Goal: Transaction & Acquisition: Book appointment/travel/reservation

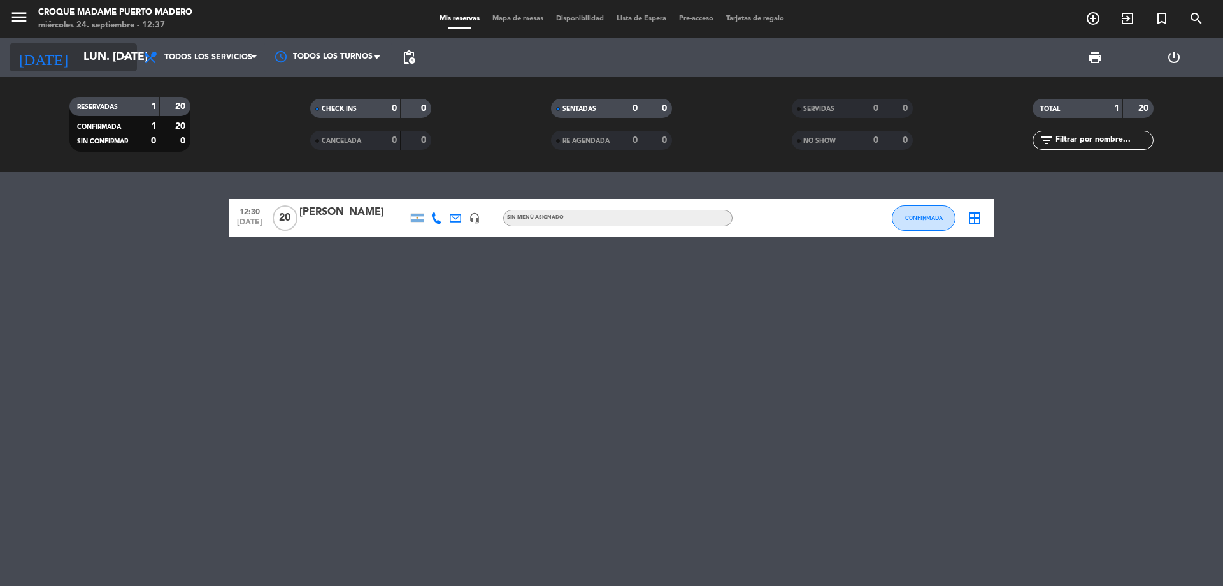
click at [122, 52] on icon "arrow_drop_down" at bounding box center [126, 57] width 15 height 15
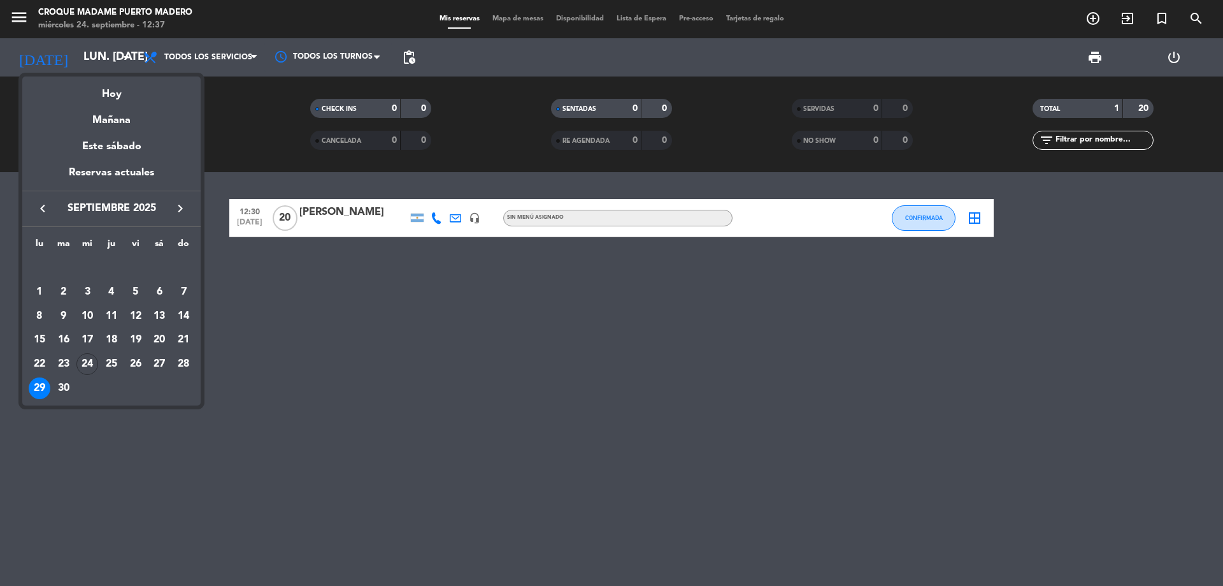
click at [182, 210] on icon "keyboard_arrow_right" at bounding box center [180, 208] width 15 height 15
click at [142, 294] on div "3" at bounding box center [136, 292] width 22 height 22
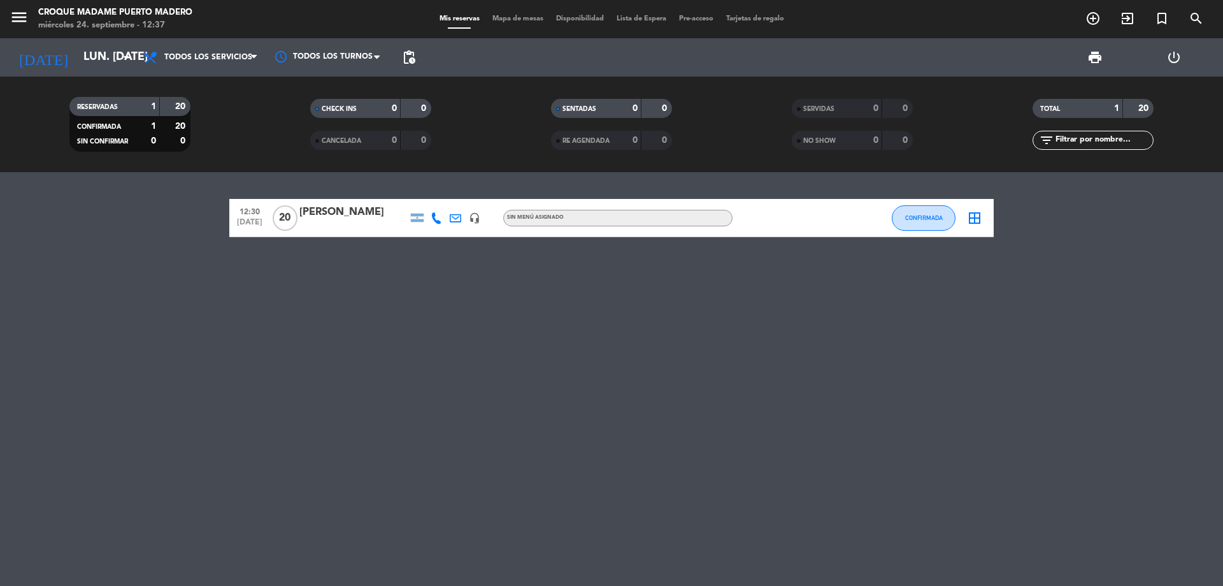
type input "vie. [DATE]"
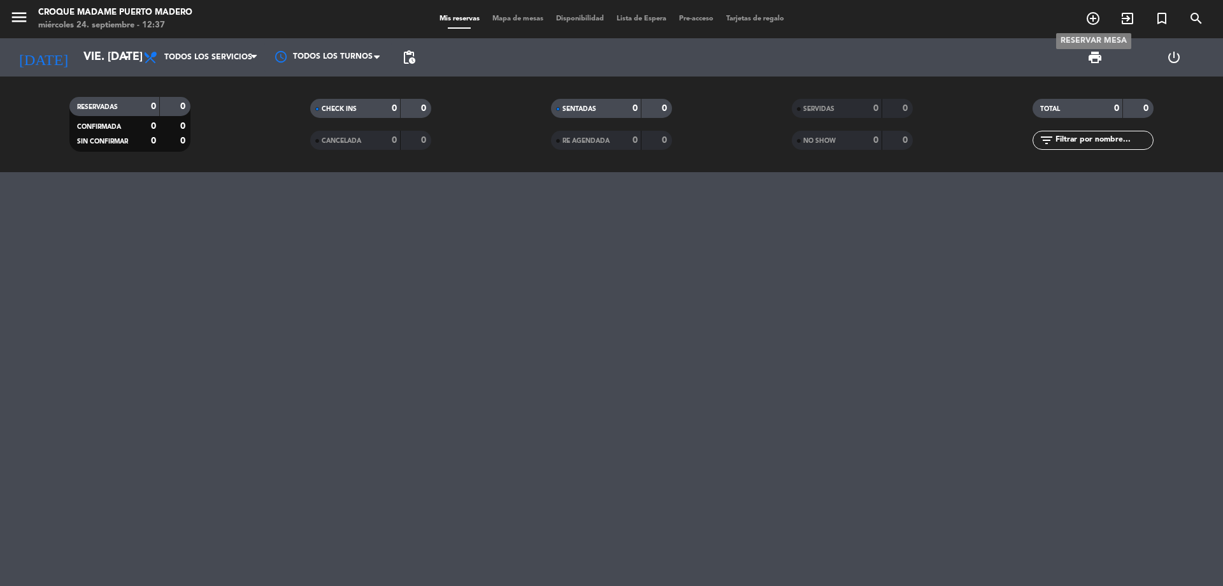
click at [1093, 19] on icon "add_circle_outline" at bounding box center [1093, 18] width 15 height 15
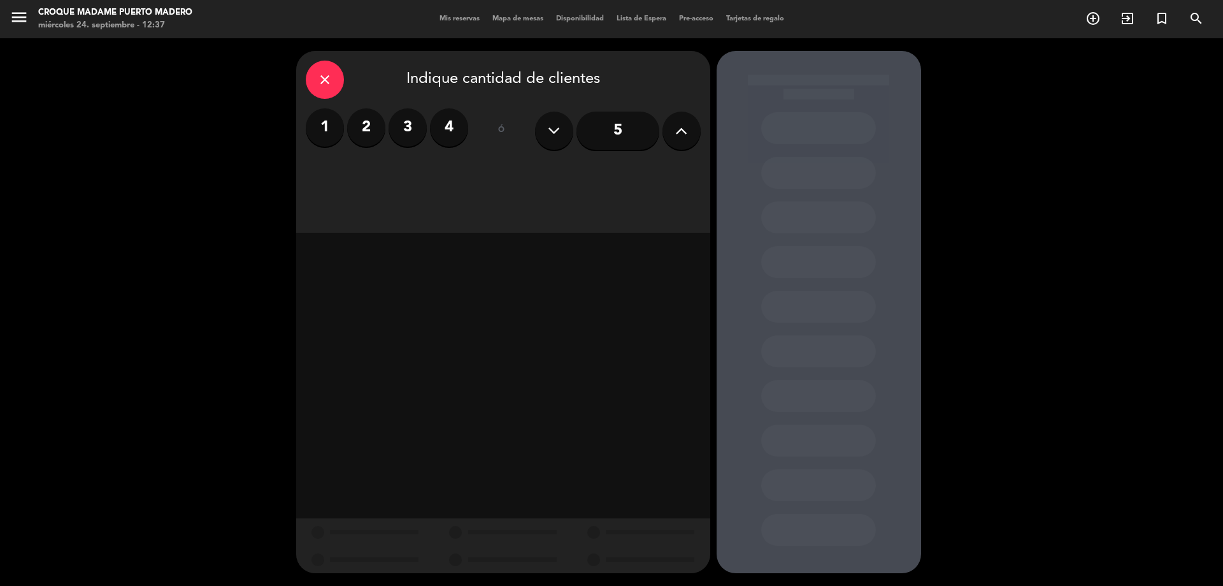
click at [624, 126] on input "5" at bounding box center [618, 131] width 83 height 38
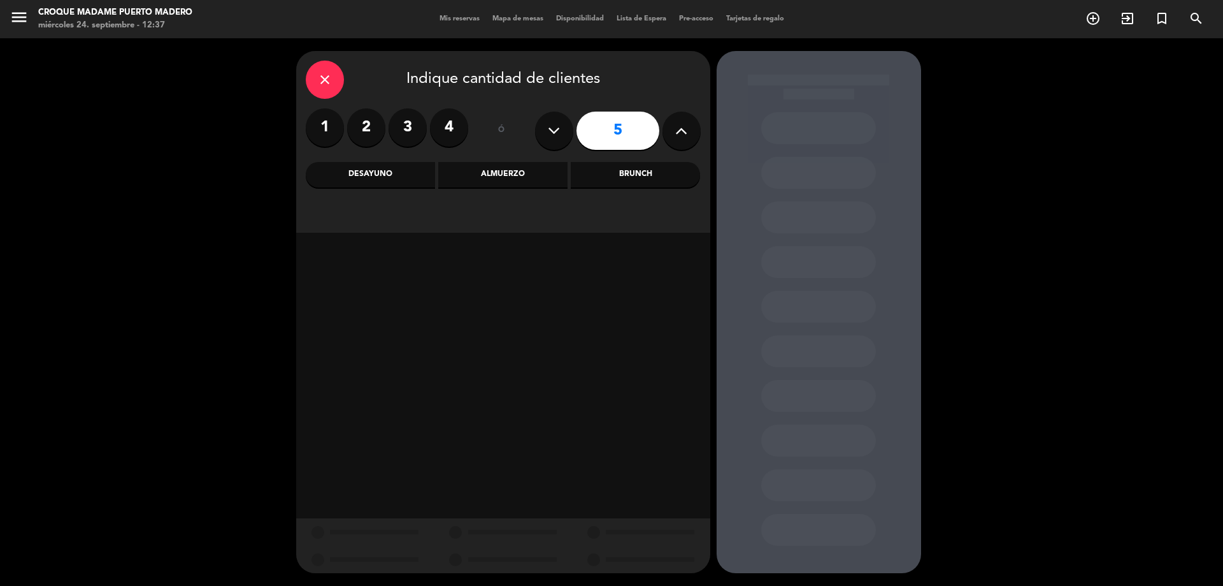
click at [513, 175] on div "Almuerzo" at bounding box center [502, 174] width 129 height 25
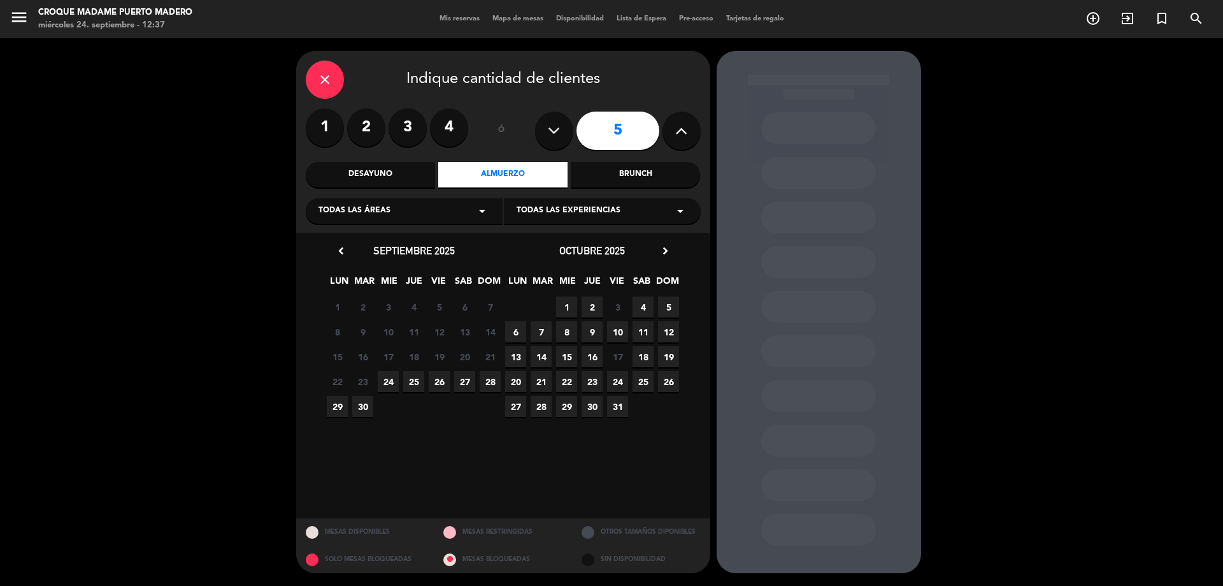
click at [327, 72] on icon "close" at bounding box center [324, 79] width 15 height 15
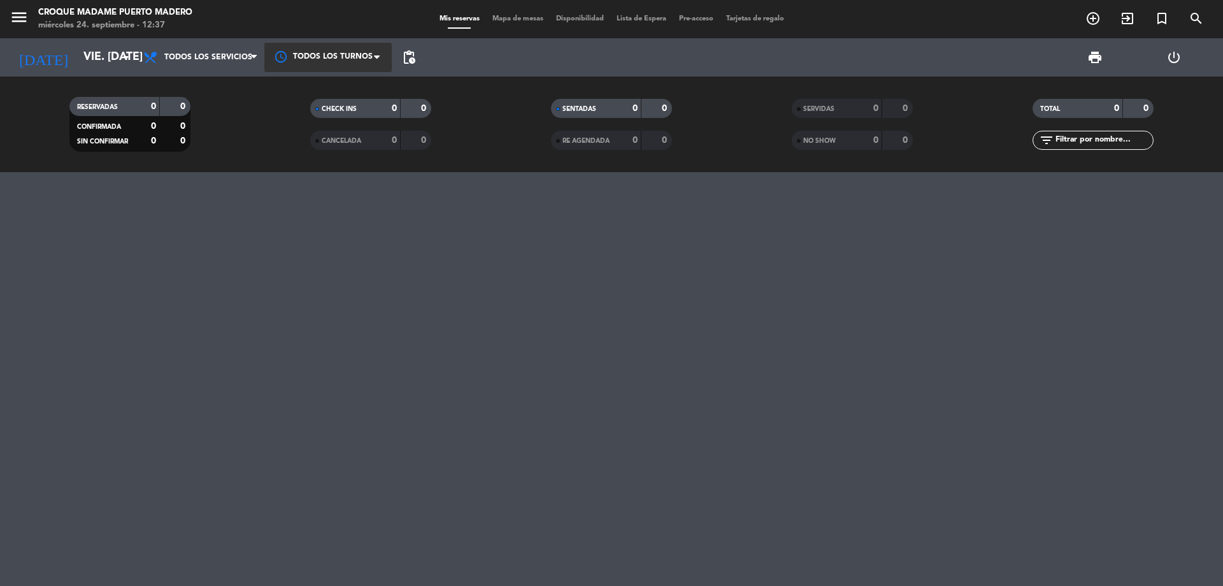
click at [366, 57] on div at bounding box center [327, 57] width 127 height 29
click at [124, 57] on icon "arrow_drop_down" at bounding box center [126, 57] width 15 height 15
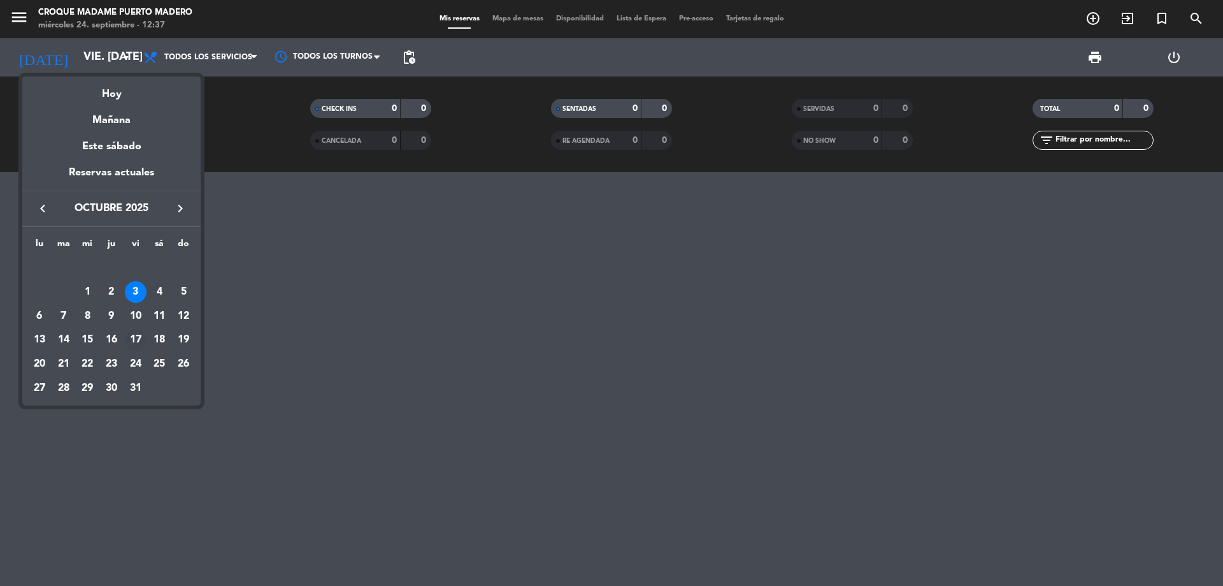
click at [137, 335] on div "17" at bounding box center [136, 340] width 22 height 22
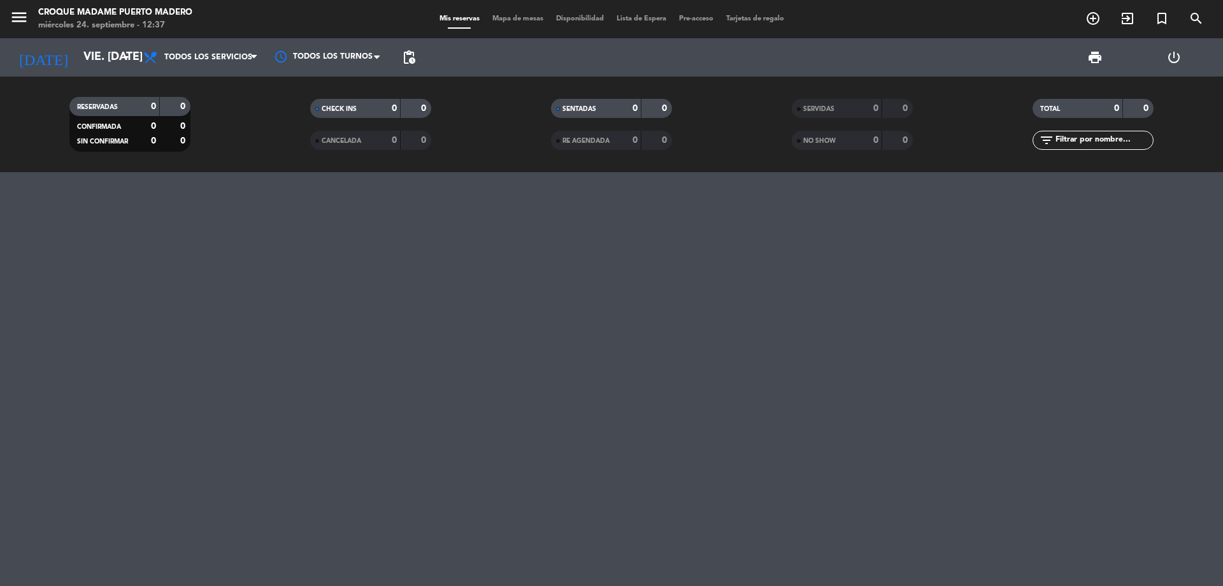
type input "vie. [DATE]"
click at [1098, 19] on icon "add_circle_outline" at bounding box center [1093, 18] width 15 height 15
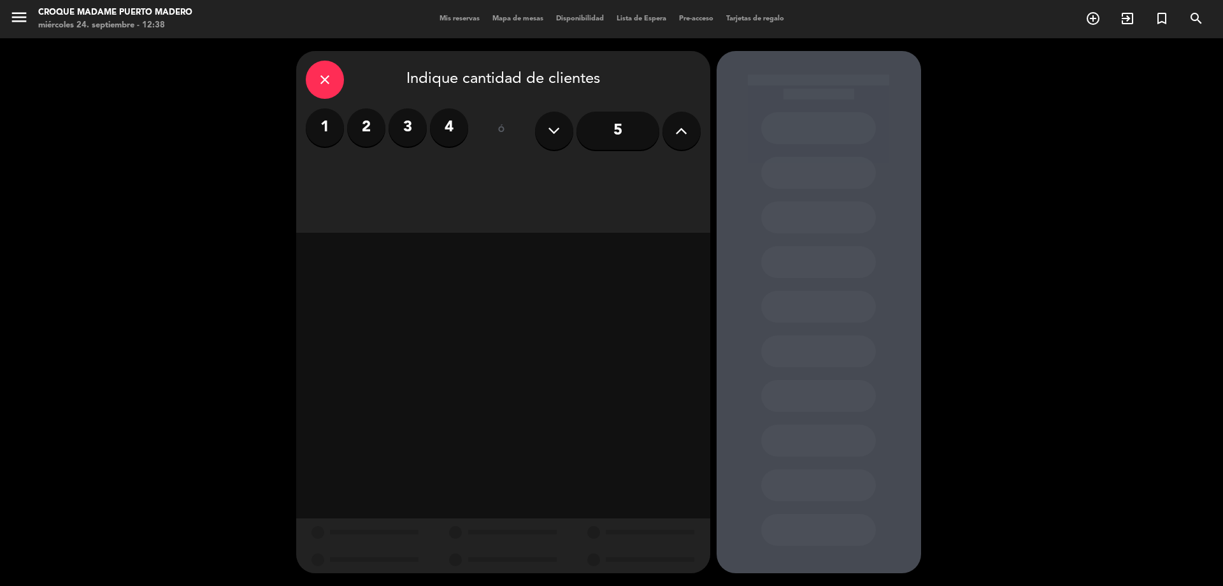
click at [673, 133] on button at bounding box center [682, 131] width 38 height 38
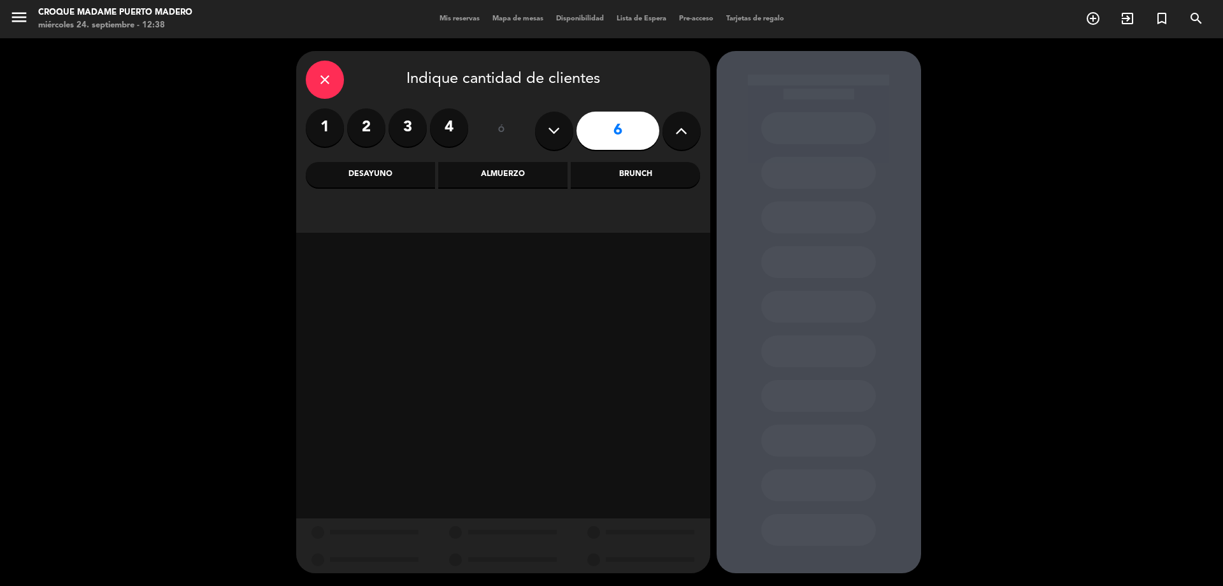
click at [635, 130] on input "6" at bounding box center [618, 131] width 83 height 38
click at [529, 172] on div "Almuerzo" at bounding box center [502, 174] width 129 height 25
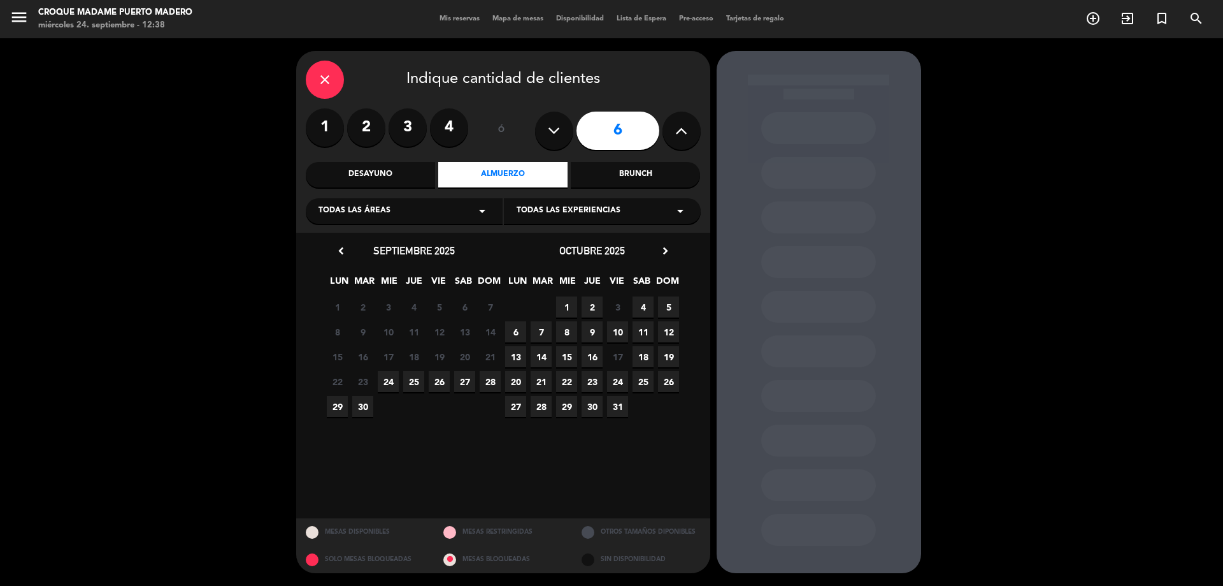
click at [329, 75] on icon "close" at bounding box center [324, 79] width 15 height 15
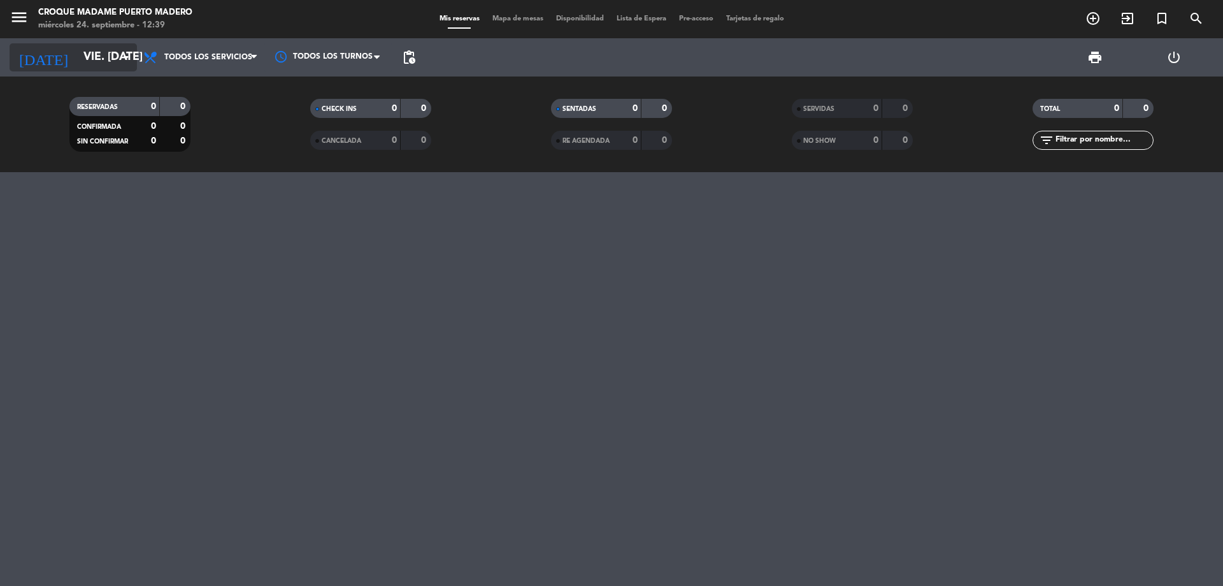
click at [130, 52] on icon "arrow_drop_down" at bounding box center [126, 57] width 15 height 15
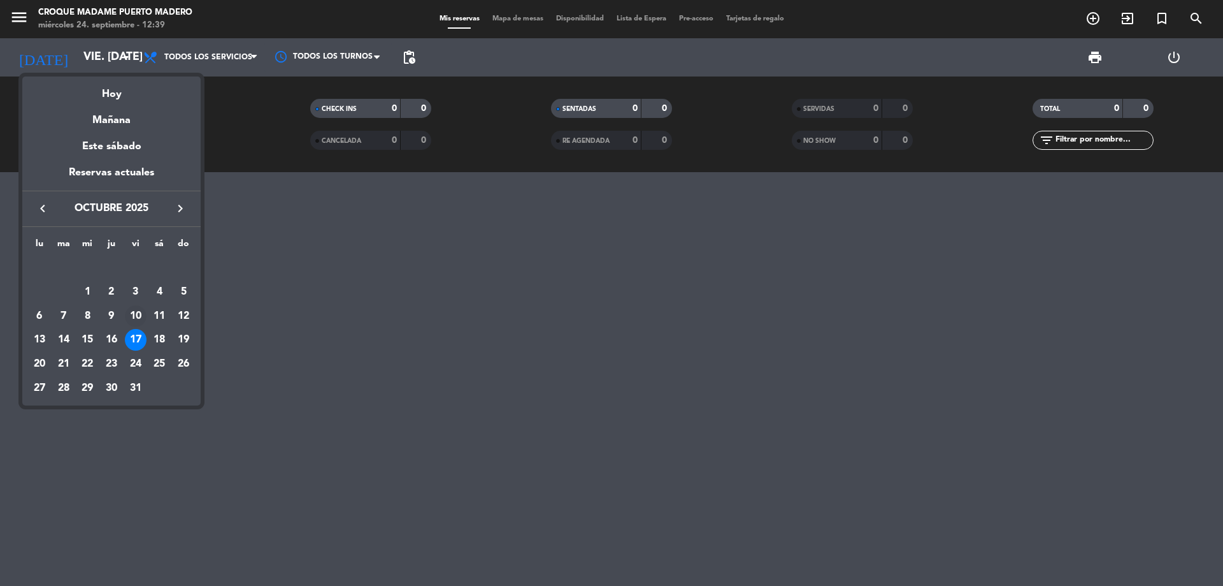
click at [143, 312] on div "10" at bounding box center [136, 316] width 22 height 22
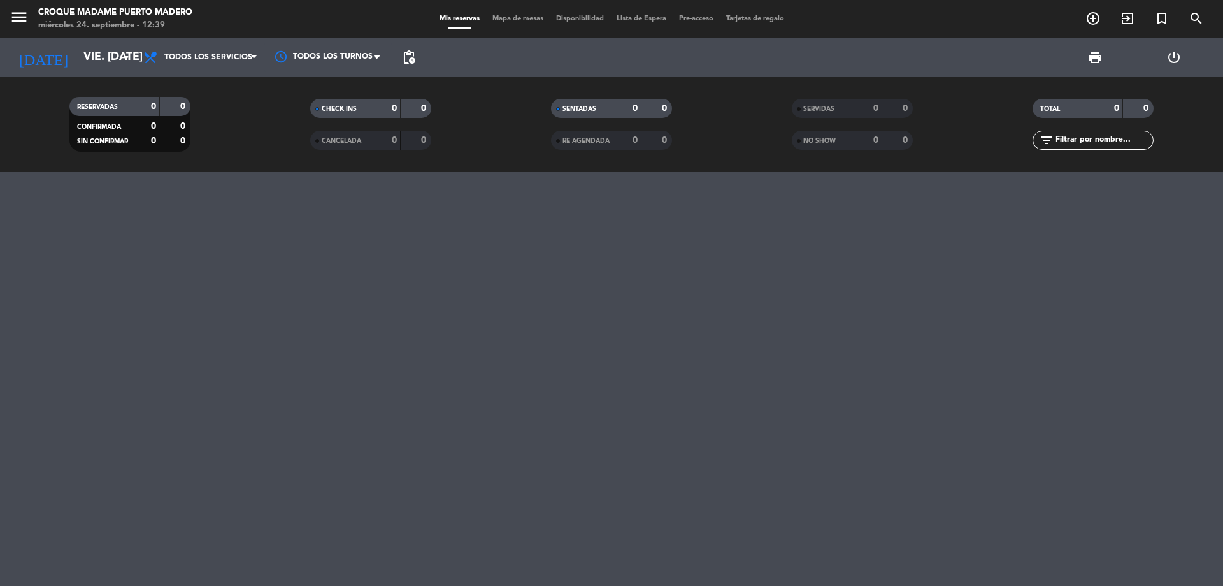
type input "vie. [DATE]"
click at [1096, 18] on icon "add_circle_outline" at bounding box center [1093, 18] width 15 height 15
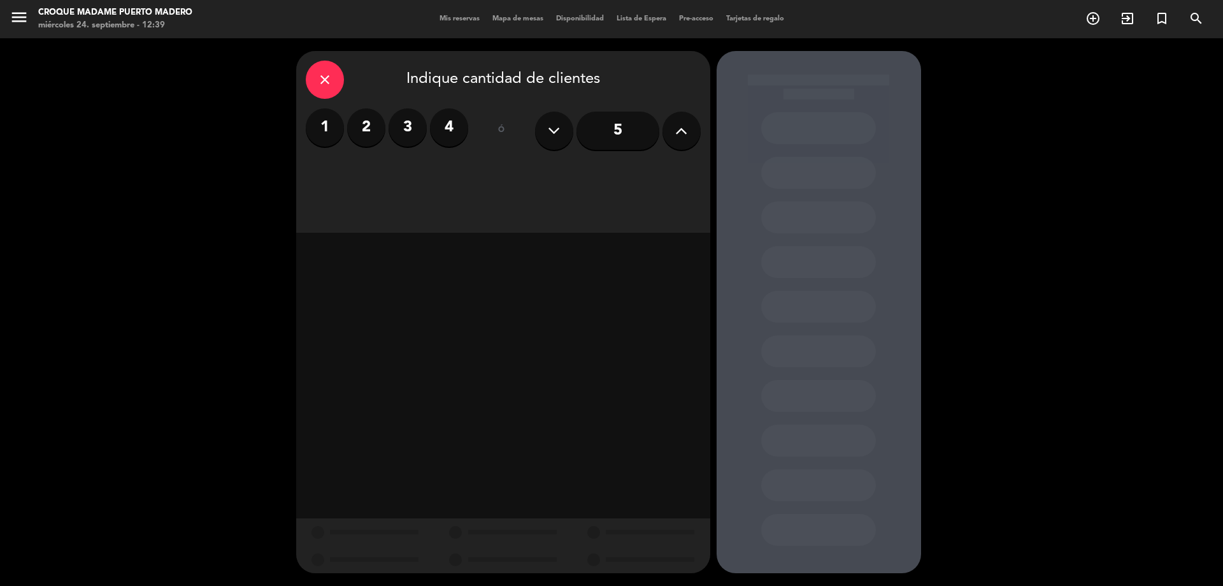
click at [310, 66] on div "close Indique cantidad de clientes" at bounding box center [503, 80] width 395 height 38
click at [320, 73] on icon "close" at bounding box center [324, 79] width 15 height 15
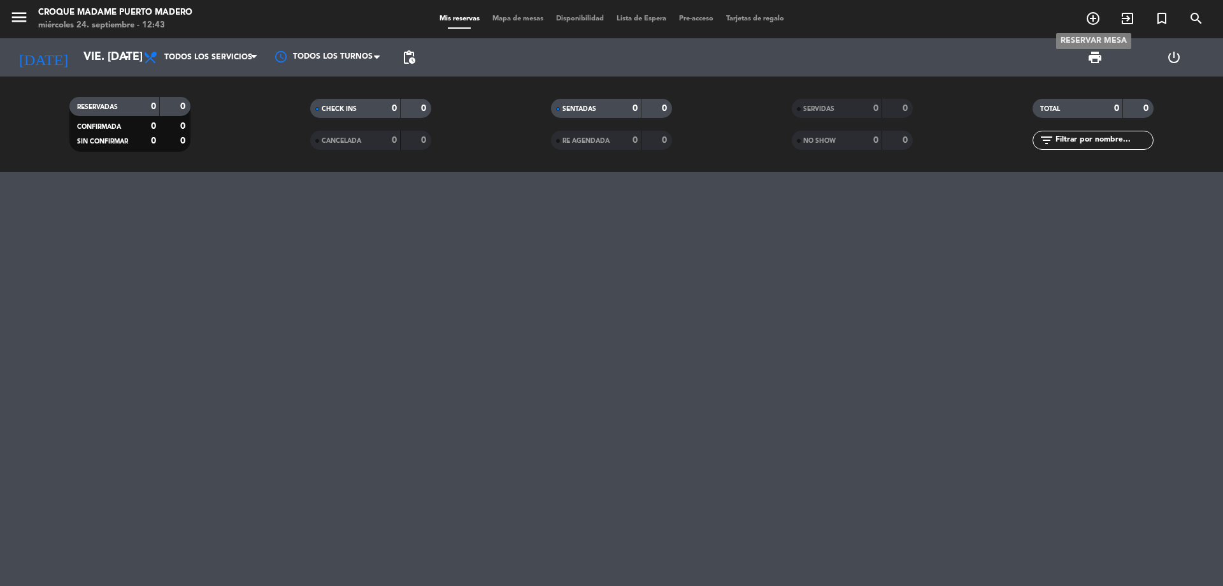
click at [1101, 20] on span "add_circle_outline" at bounding box center [1093, 19] width 34 height 22
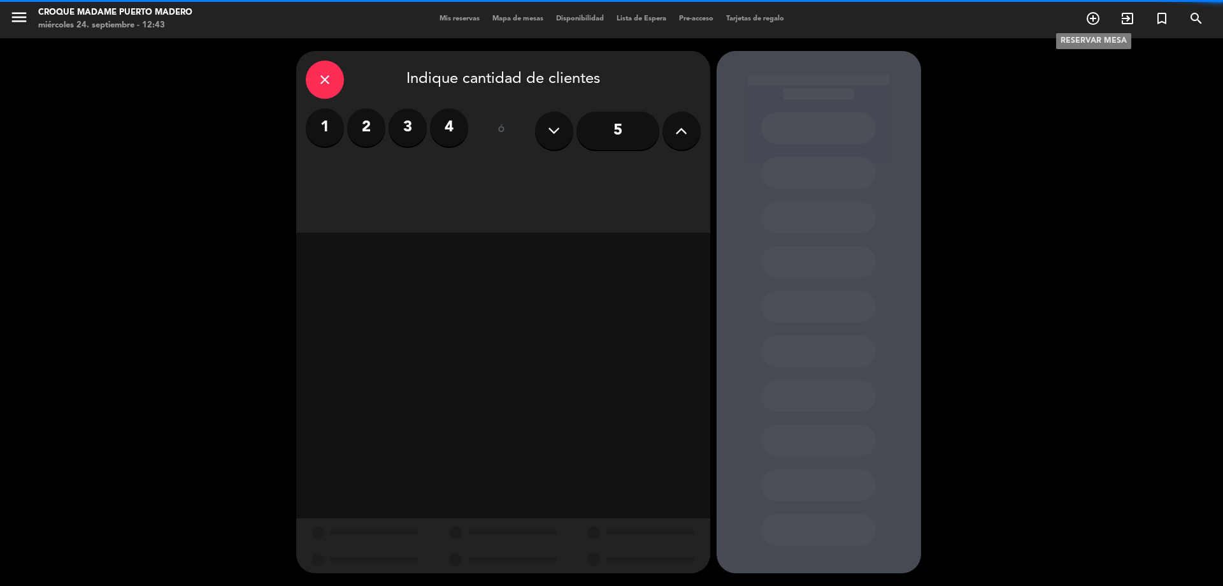
click at [1096, 20] on icon "add_circle_outline" at bounding box center [1093, 18] width 15 height 15
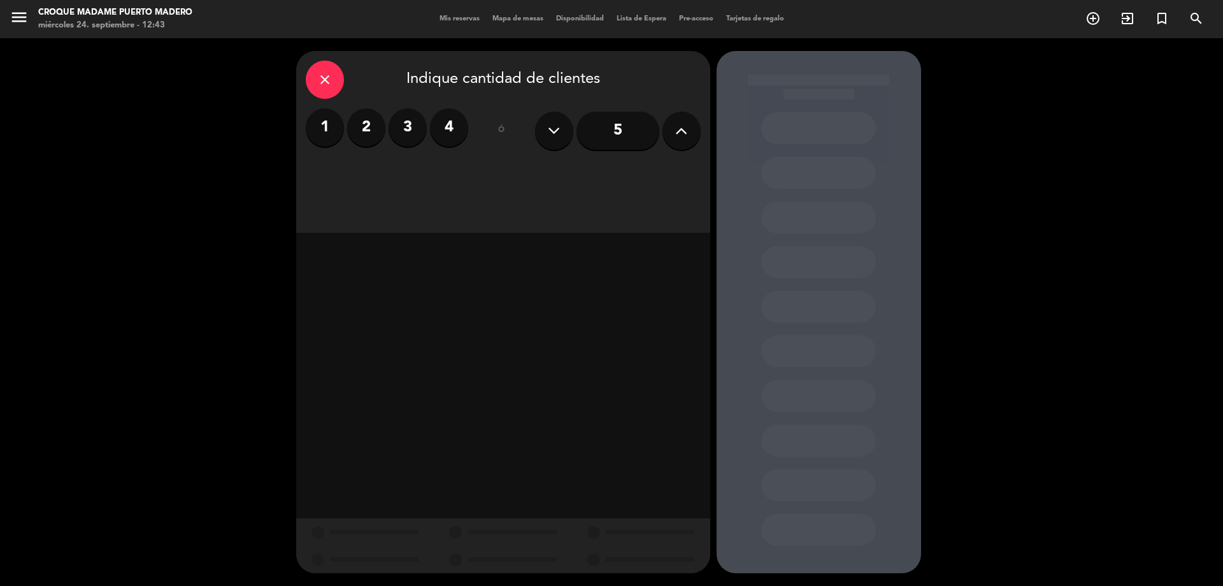
click at [326, 75] on icon "close" at bounding box center [324, 79] width 15 height 15
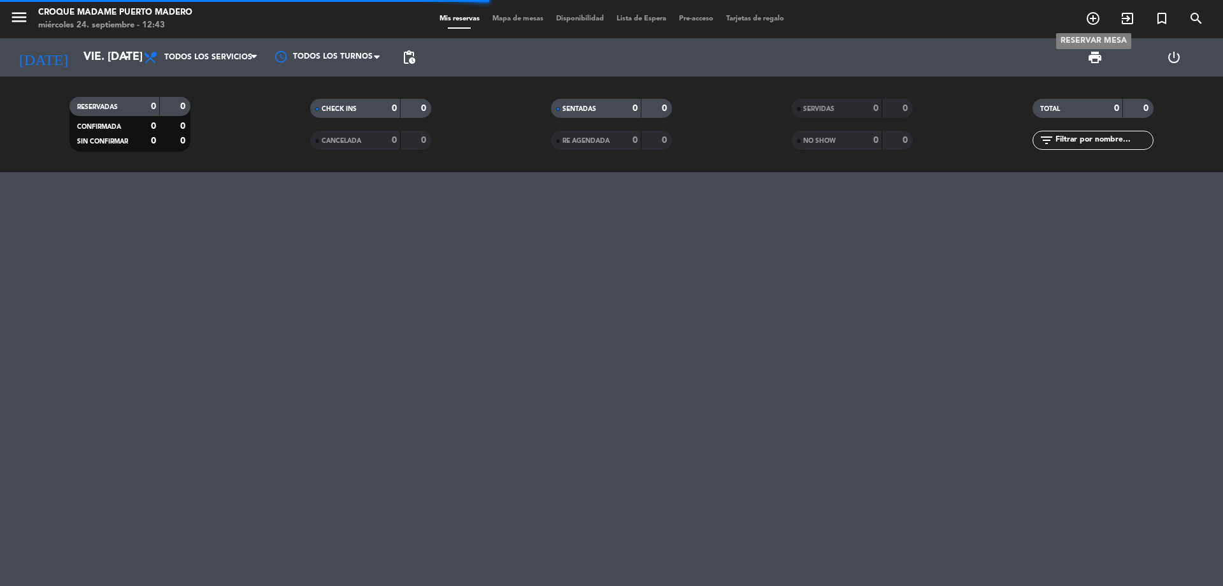
click at [1089, 18] on icon "add_circle_outline" at bounding box center [1093, 18] width 15 height 15
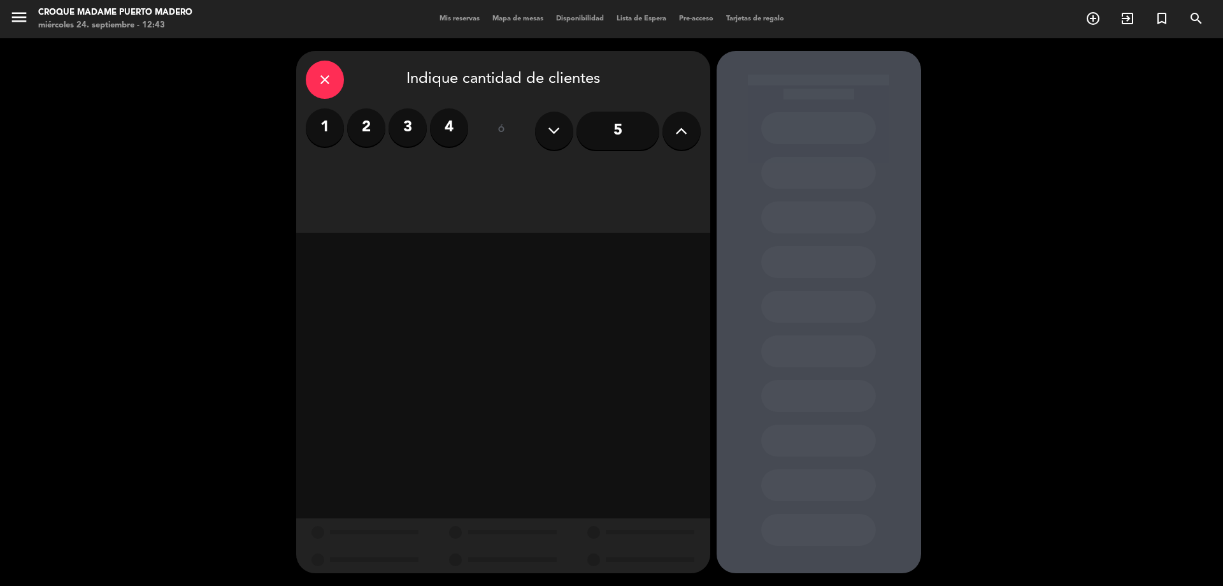
click at [635, 133] on input "5" at bounding box center [618, 131] width 83 height 38
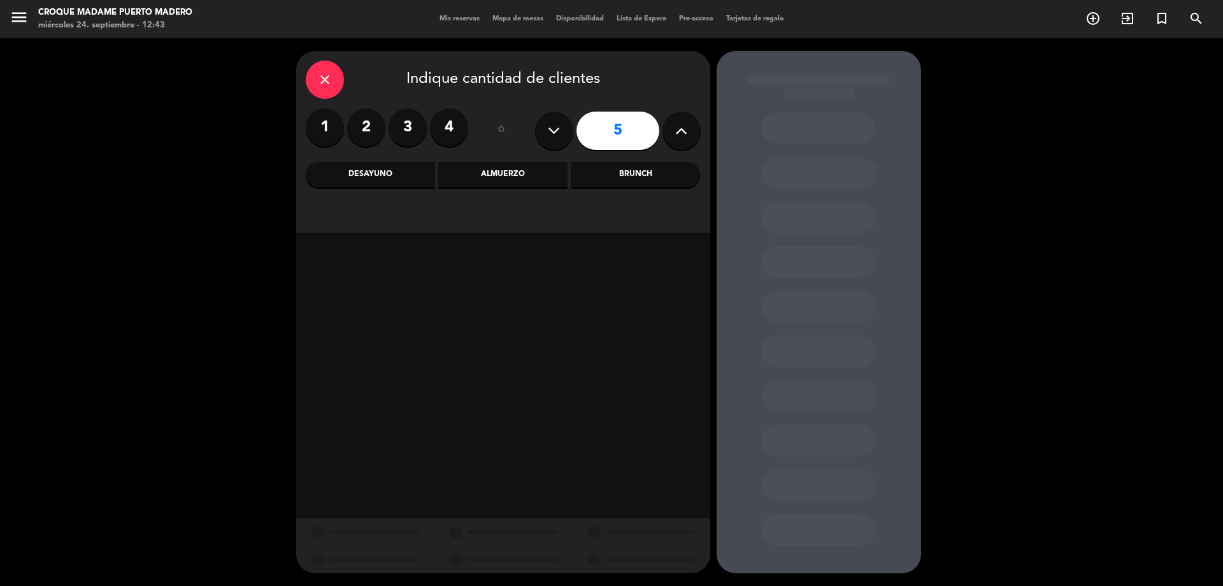
click at [521, 178] on div "Almuerzo" at bounding box center [502, 174] width 129 height 25
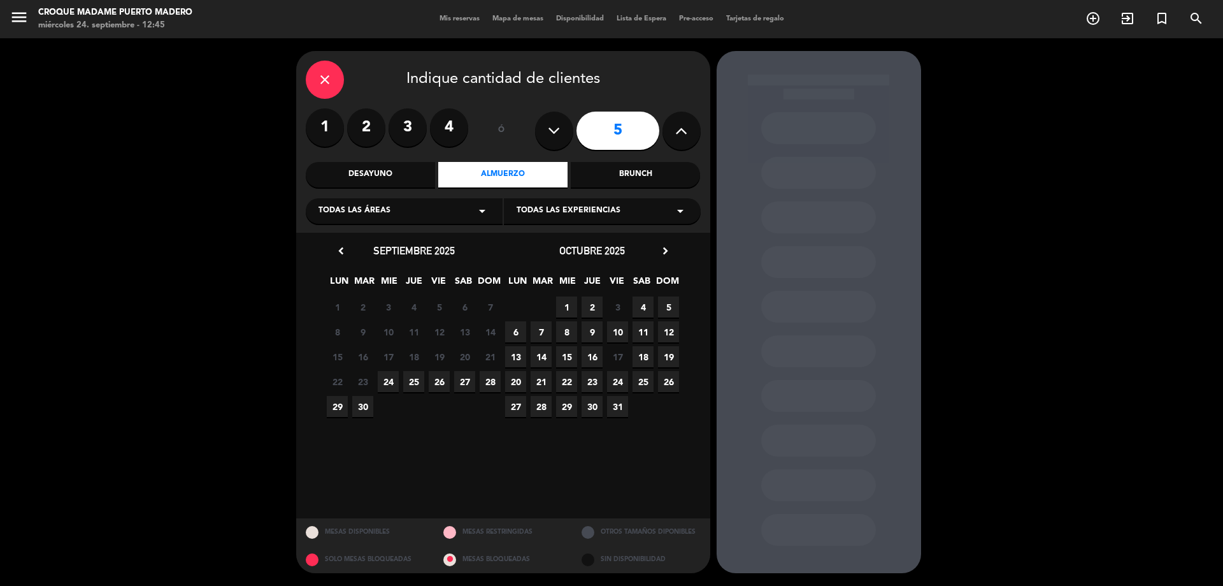
click at [331, 73] on icon "close" at bounding box center [324, 79] width 15 height 15
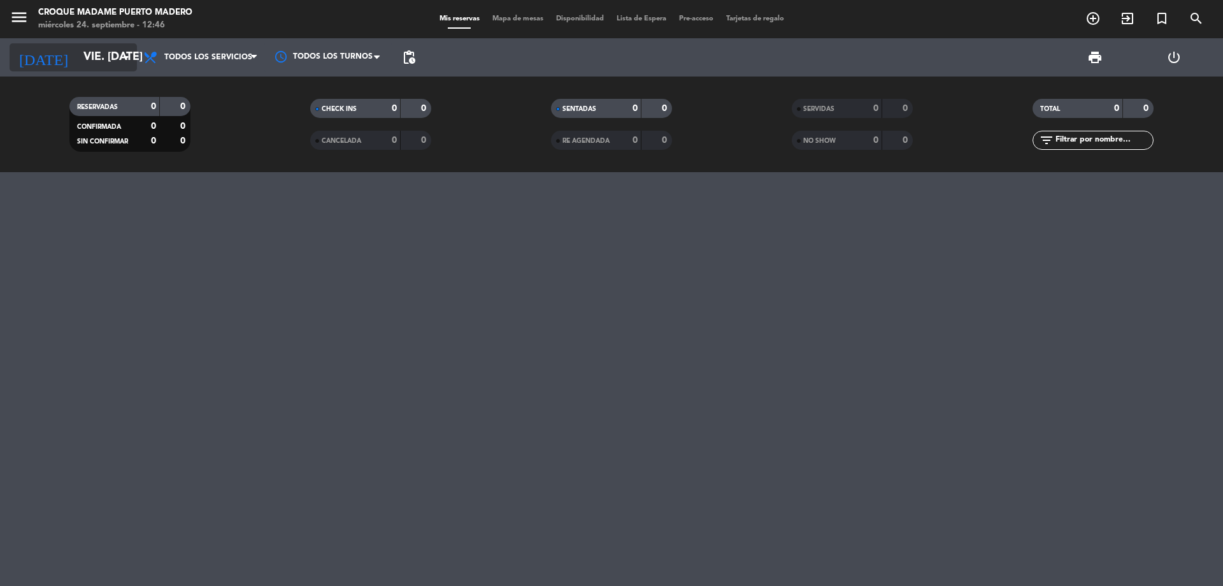
click at [121, 55] on icon "arrow_drop_down" at bounding box center [126, 57] width 15 height 15
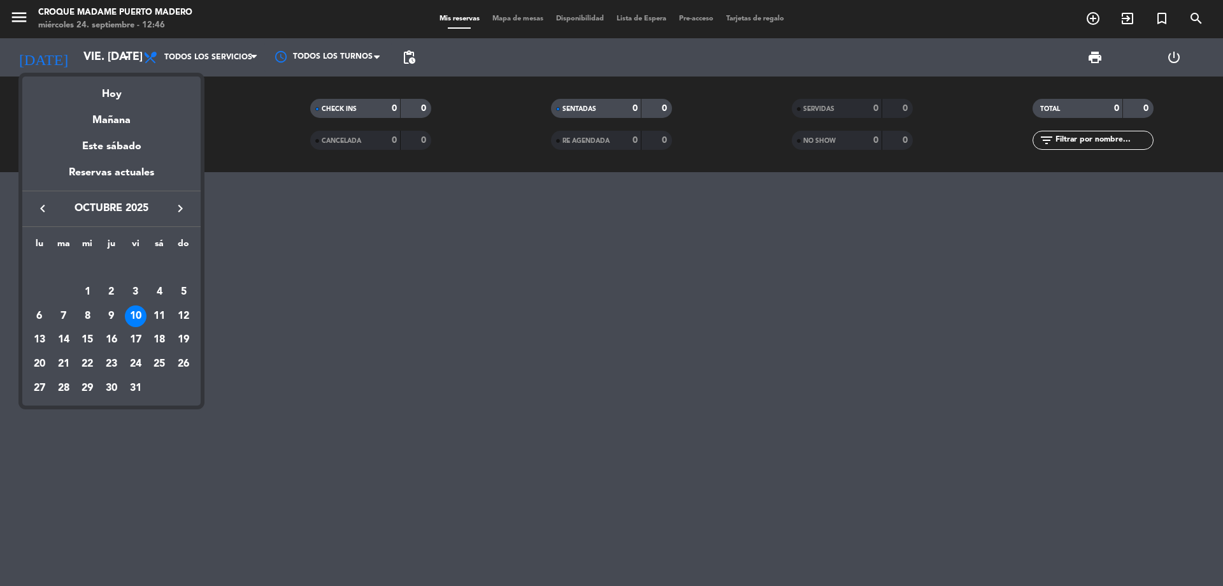
click at [42, 205] on icon "keyboard_arrow_left" at bounding box center [42, 208] width 15 height 15
click at [89, 361] on div "24" at bounding box center [87, 364] width 22 height 22
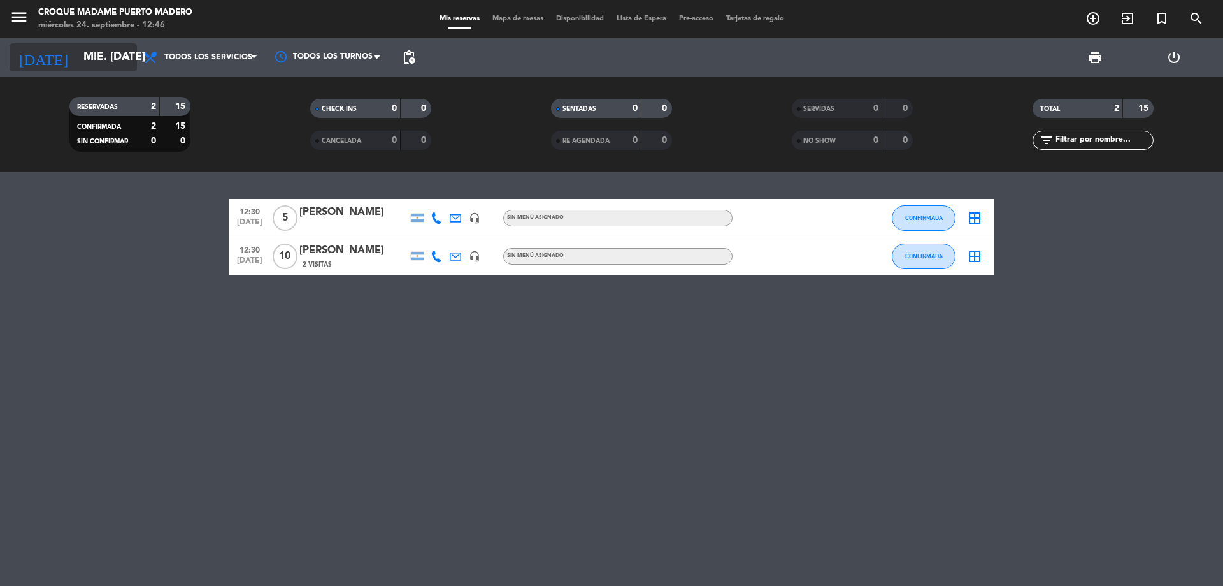
click at [122, 56] on icon "arrow_drop_down" at bounding box center [126, 57] width 15 height 15
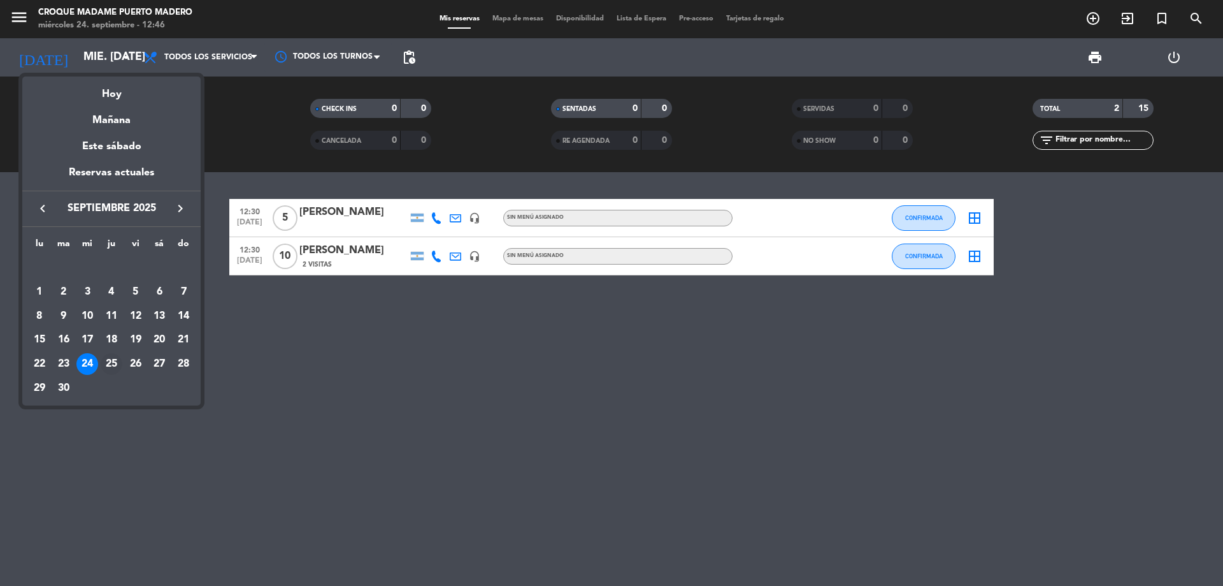
click at [116, 369] on div "25" at bounding box center [112, 364] width 22 height 22
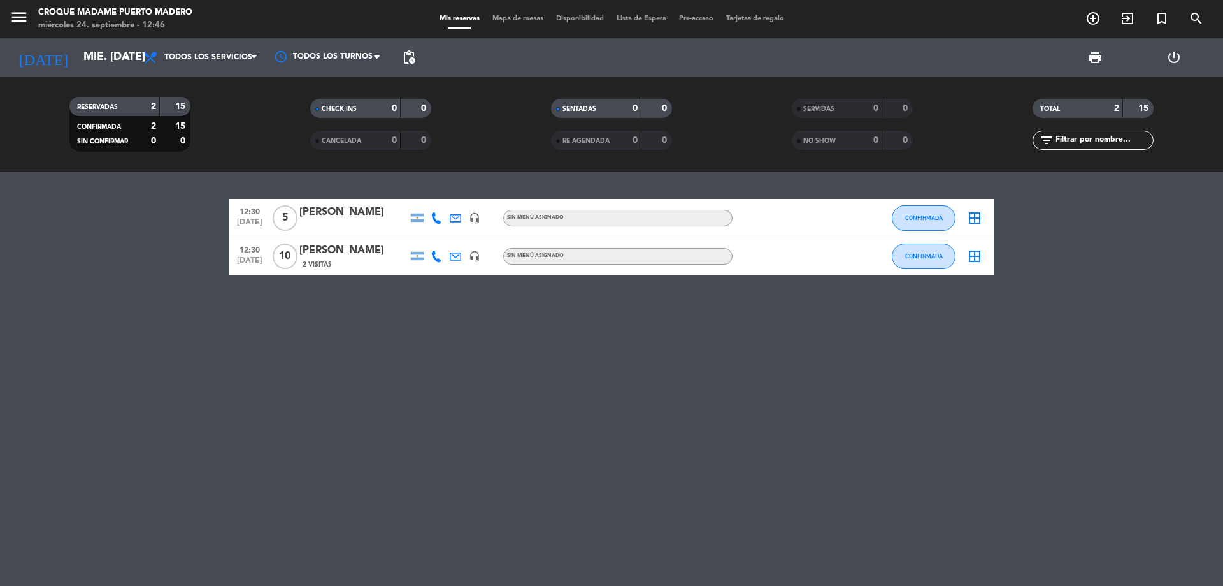
type input "[DEMOGRAPHIC_DATA] [DATE]"
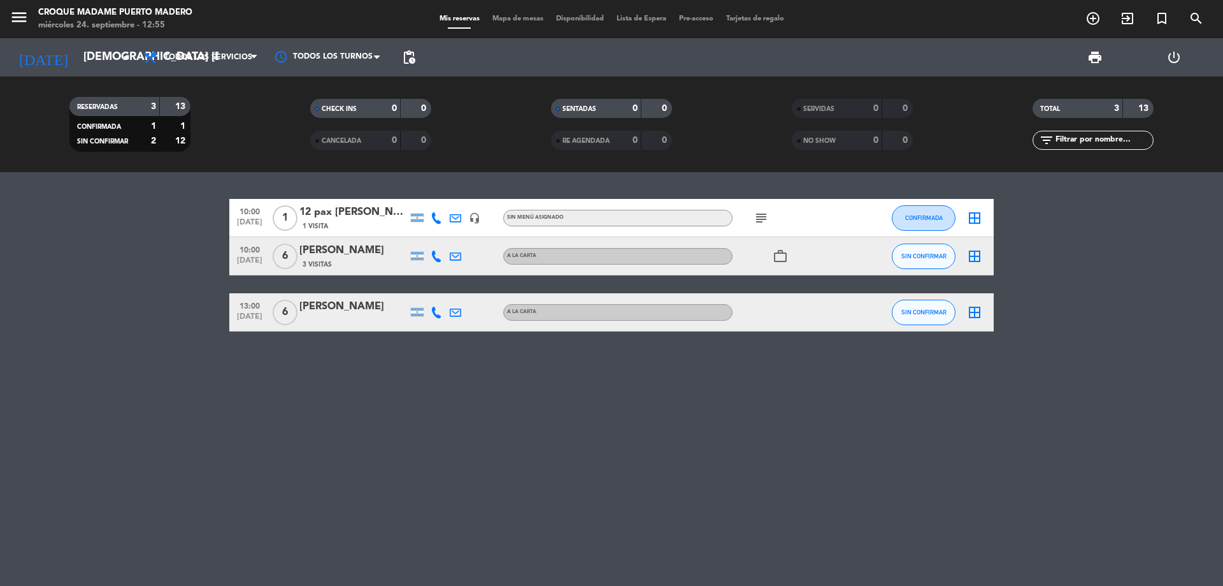
click at [437, 222] on icon at bounding box center [436, 217] width 11 height 11
click at [429, 199] on span "Copiar" at bounding box center [427, 196] width 27 height 13
click at [435, 254] on icon at bounding box center [436, 255] width 11 height 11
click at [416, 234] on span "Copiar" at bounding box center [427, 234] width 27 height 13
click at [435, 314] on icon at bounding box center [436, 311] width 11 height 11
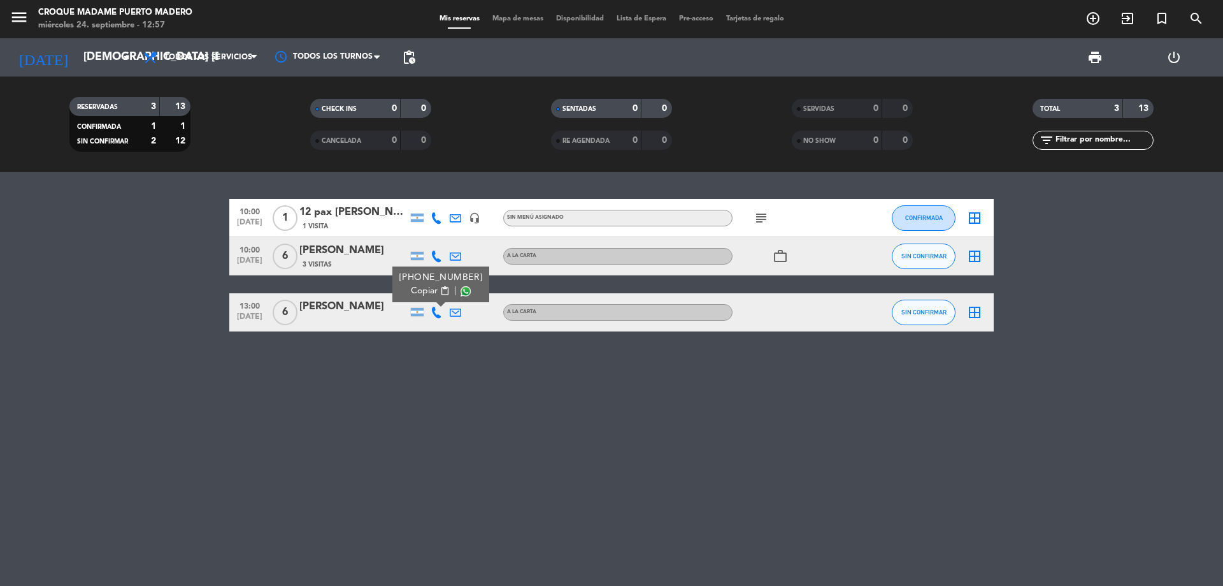
click at [424, 289] on span "Copiar" at bounding box center [424, 290] width 27 height 13
click at [621, 500] on div "10:00 [DATE] 1 12 pax [PERSON_NAME] 1 Visita headset_mic Sin menú asignado subj…" at bounding box center [611, 379] width 1223 height 414
click at [336, 245] on div "[PERSON_NAME]" at bounding box center [353, 250] width 108 height 17
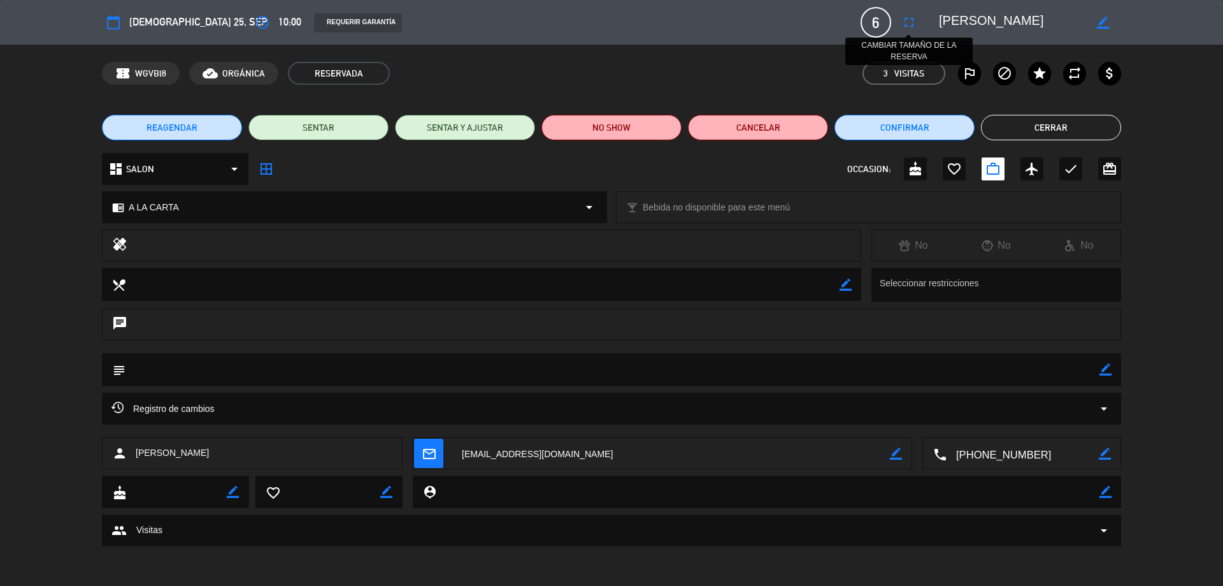
click at [912, 28] on icon "fullscreen" at bounding box center [909, 22] width 15 height 15
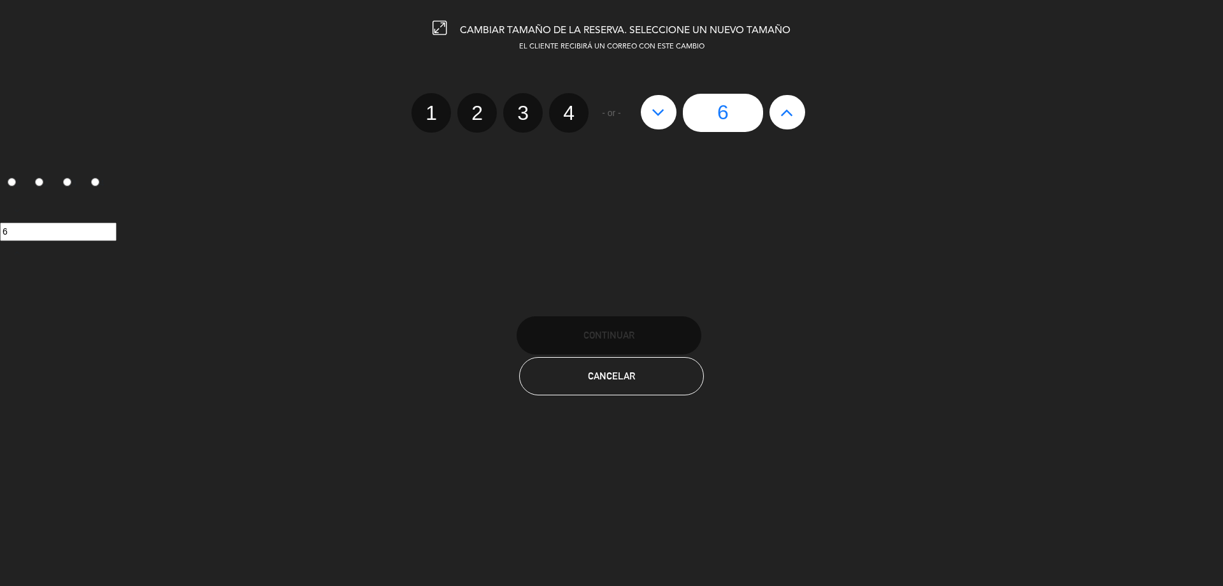
click at [665, 115] on icon at bounding box center [658, 112] width 13 height 20
type input "5"
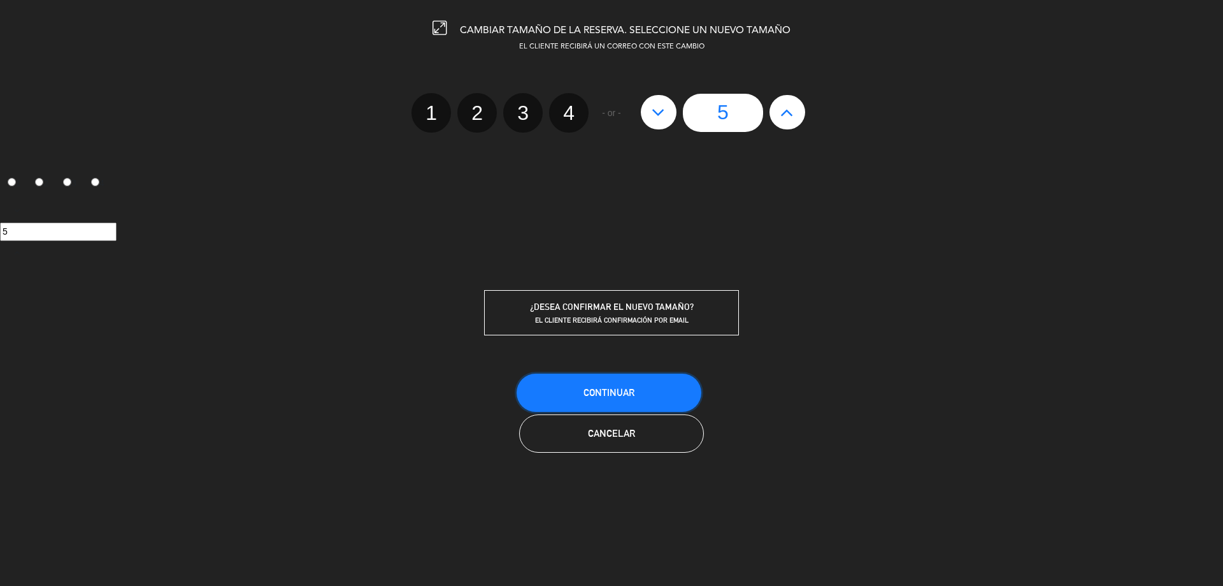
click at [626, 387] on span "Continuar" at bounding box center [609, 392] width 51 height 11
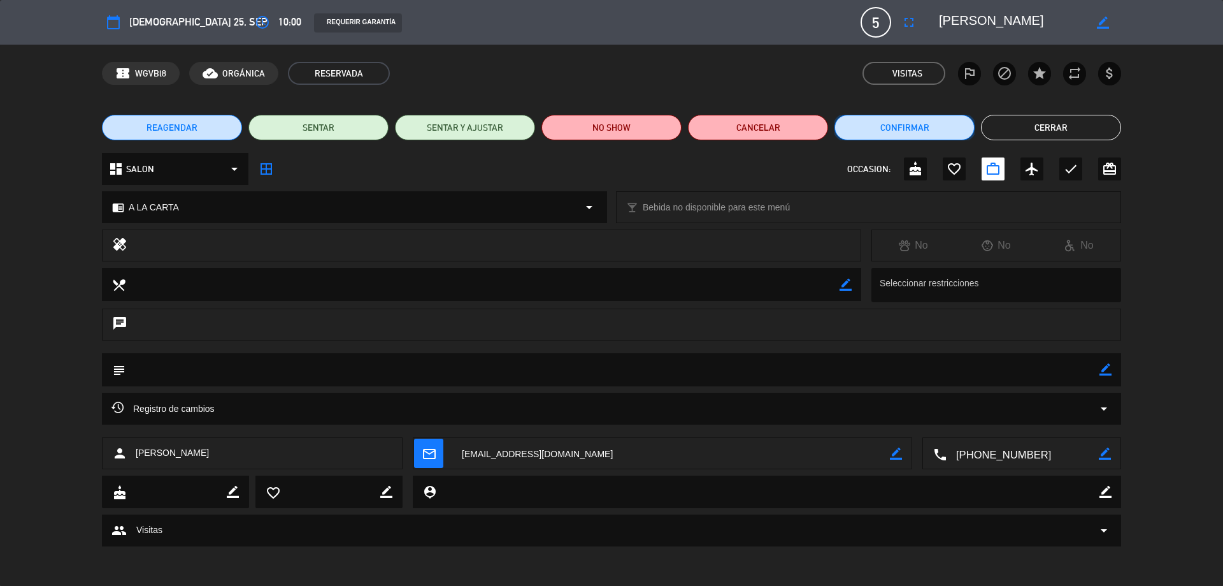
click at [870, 127] on button "Confirmar" at bounding box center [905, 127] width 140 height 25
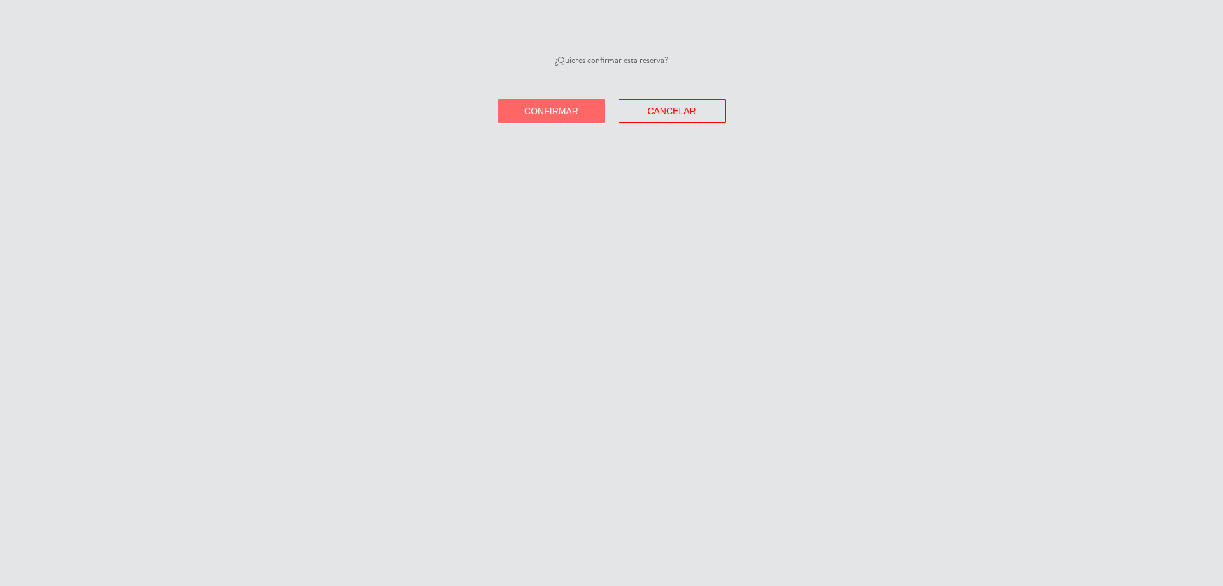
click at [560, 112] on span "Confirmar" at bounding box center [551, 111] width 54 height 10
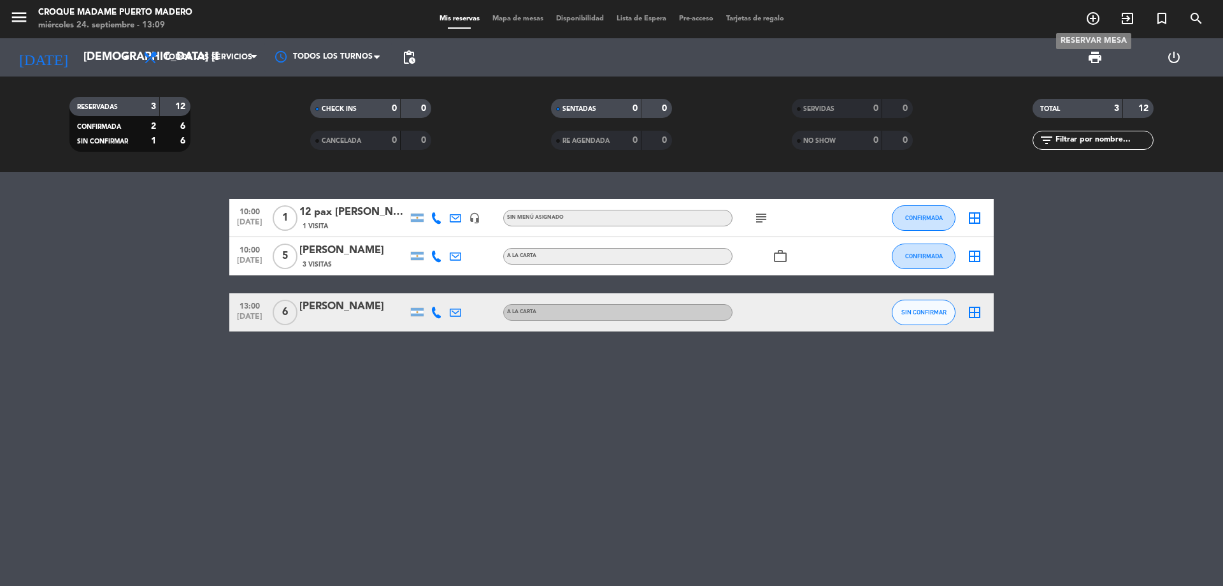
click at [1096, 18] on icon "add_circle_outline" at bounding box center [1093, 18] width 15 height 15
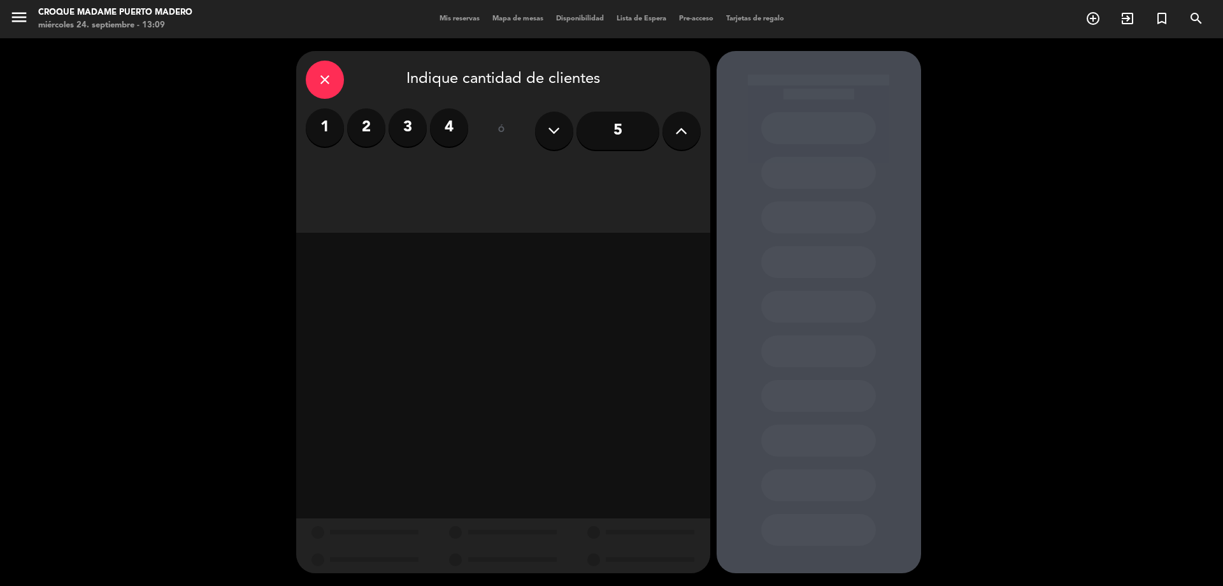
click at [325, 129] on label "1" at bounding box center [325, 127] width 38 height 38
click at [493, 178] on div "Almuerzo" at bounding box center [502, 174] width 129 height 25
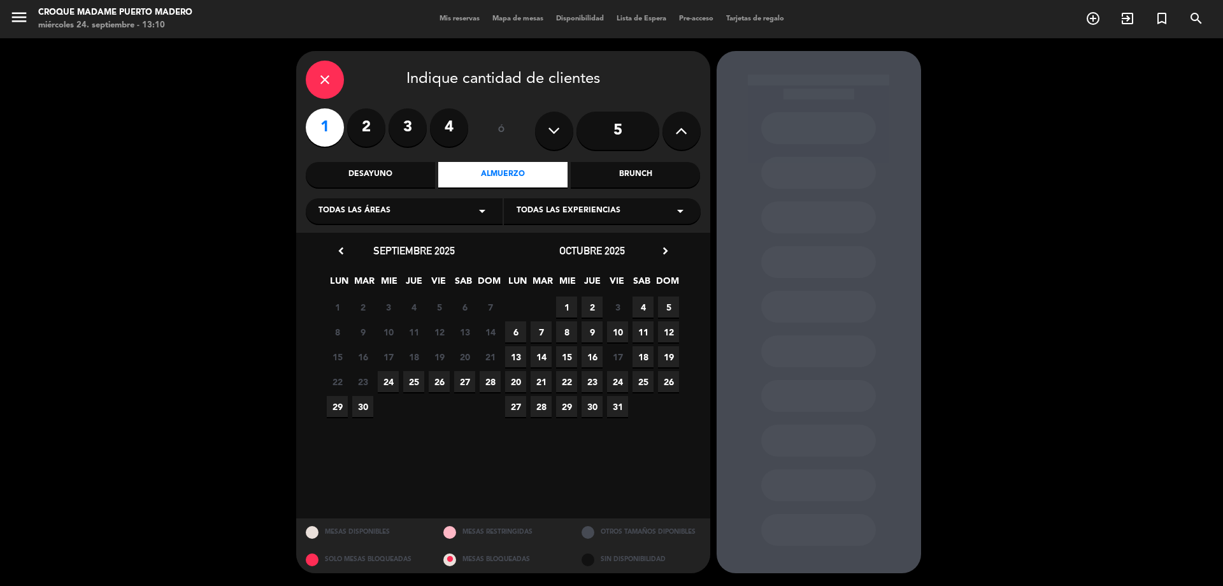
click at [619, 329] on span "10" at bounding box center [617, 331] width 21 height 21
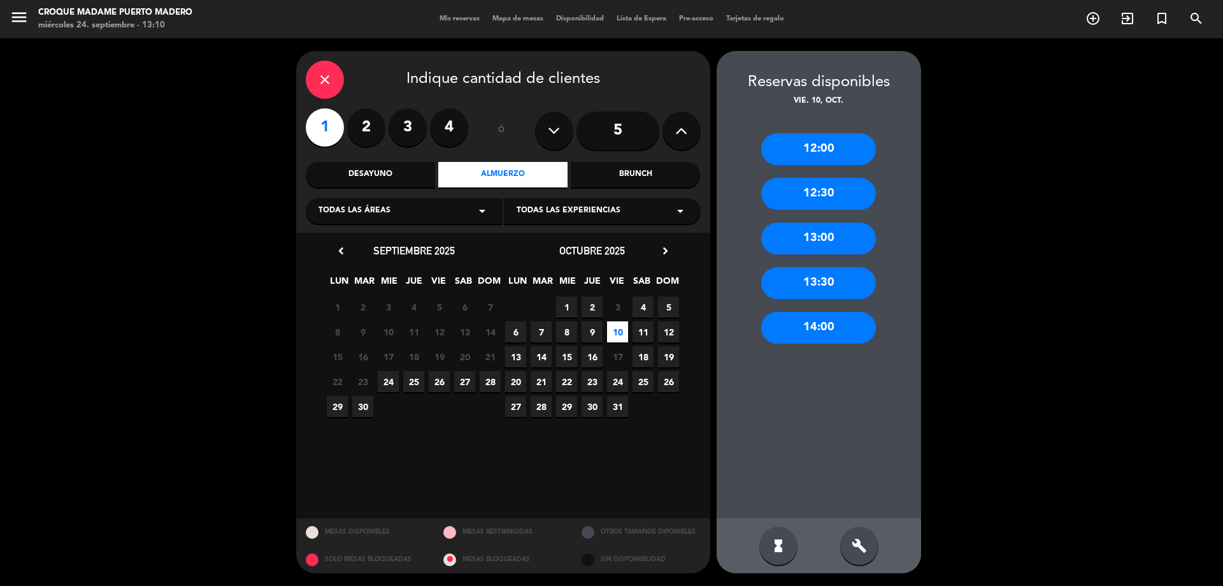
click at [843, 154] on div "12:00" at bounding box center [818, 149] width 115 height 32
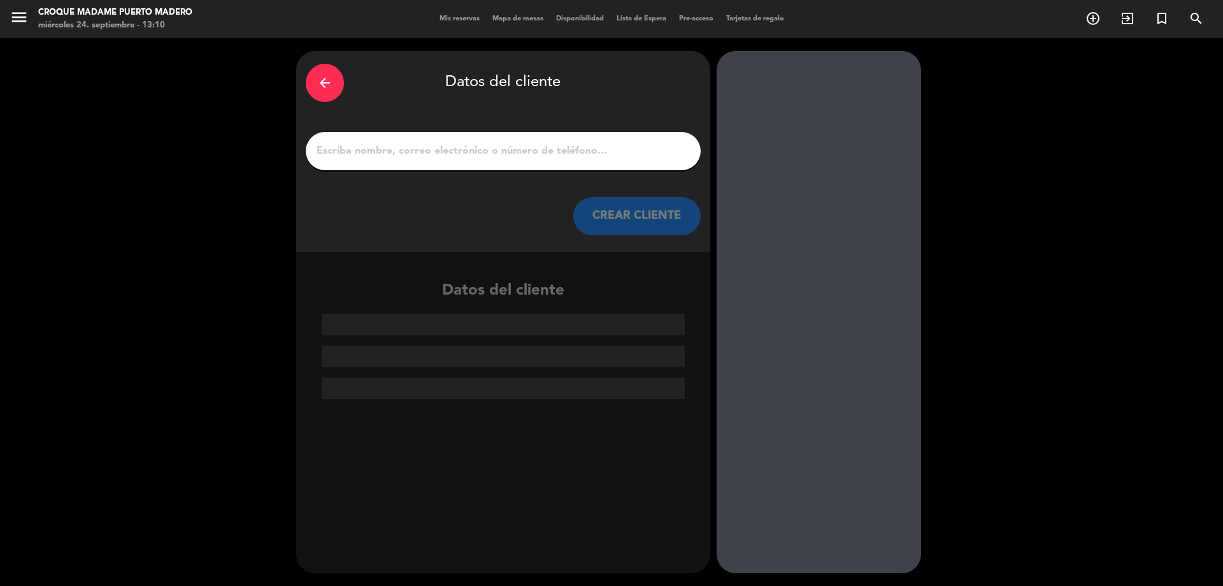
click at [380, 150] on input "1" at bounding box center [503, 151] width 376 height 18
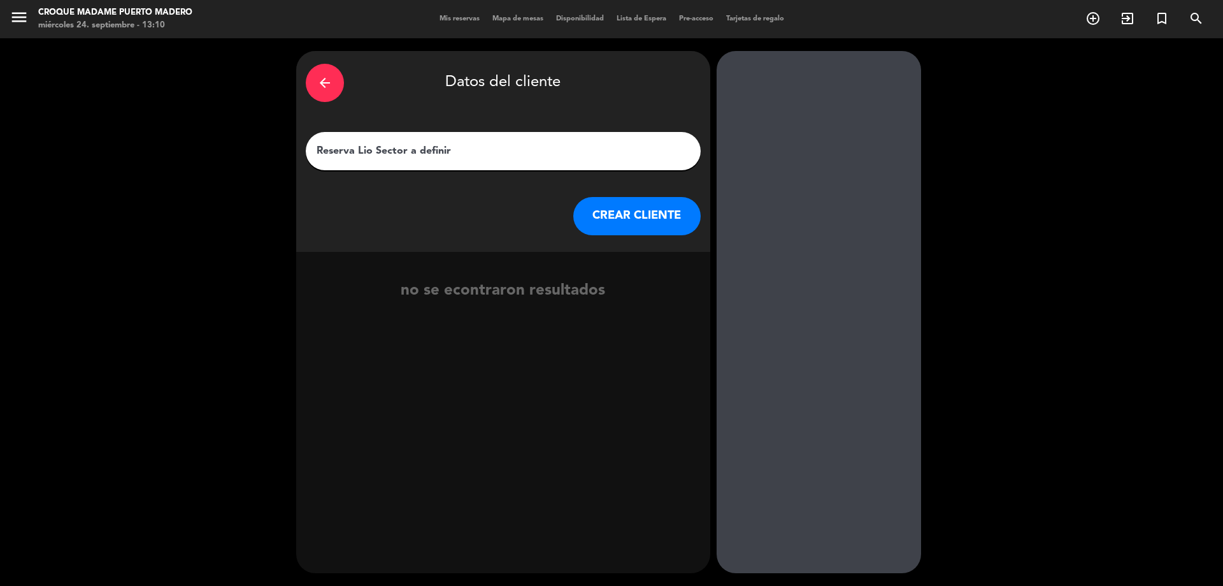
type input "Reserva Lio Sector a definir"
click at [640, 226] on button "CREAR CLIENTE" at bounding box center [636, 216] width 127 height 38
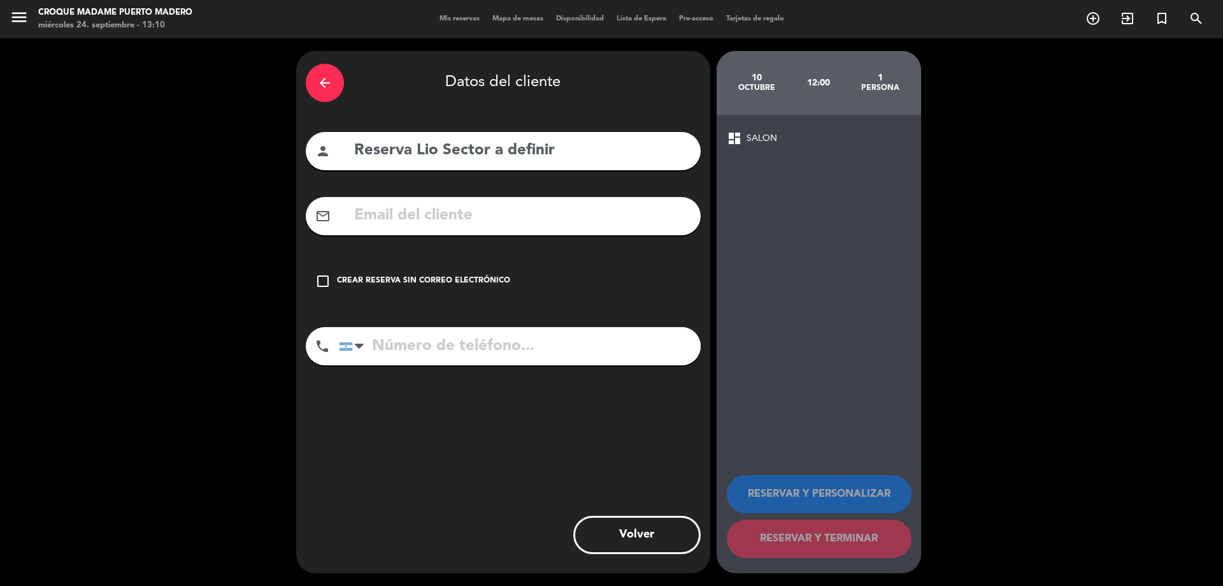
click at [326, 279] on icon "check_box_outline_blank" at bounding box center [322, 280] width 15 height 15
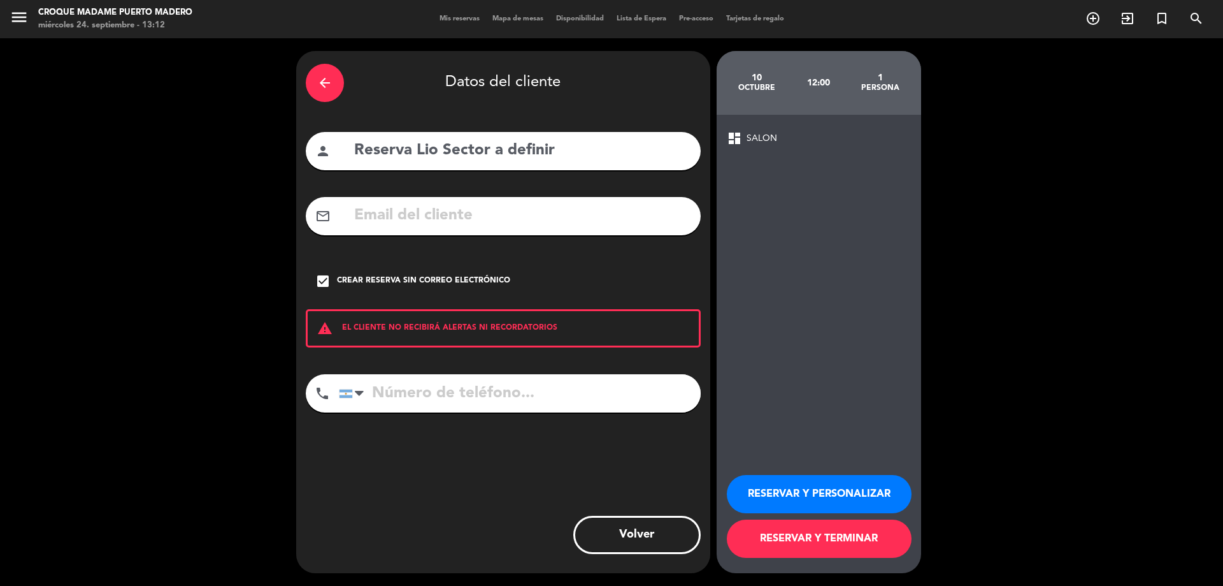
click at [415, 397] on input "tel" at bounding box center [520, 393] width 362 height 38
paste input "11 3858-0888"
click at [434, 395] on input "11 3858-0888" at bounding box center [520, 393] width 362 height 38
click at [392, 389] on input "11 38580888" at bounding box center [520, 393] width 362 height 38
click at [402, 392] on input "11 38580888" at bounding box center [520, 393] width 362 height 38
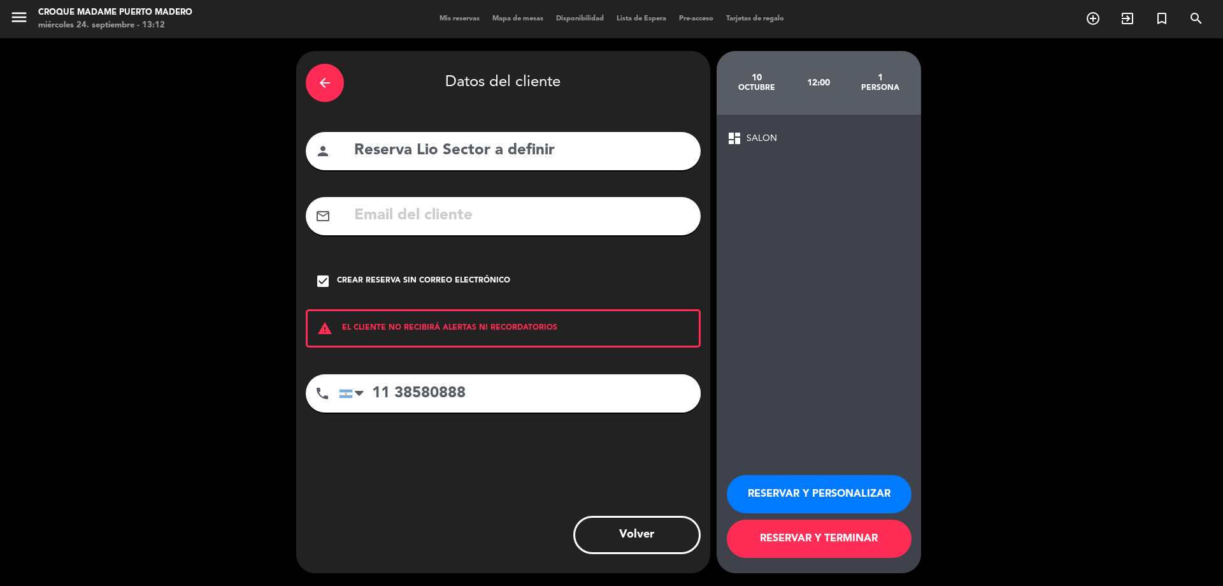
click at [395, 392] on input "11 38580888" at bounding box center [520, 393] width 362 height 38
type input "1138580888"
click at [842, 488] on button "RESERVAR Y PERSONALIZAR" at bounding box center [819, 494] width 185 height 38
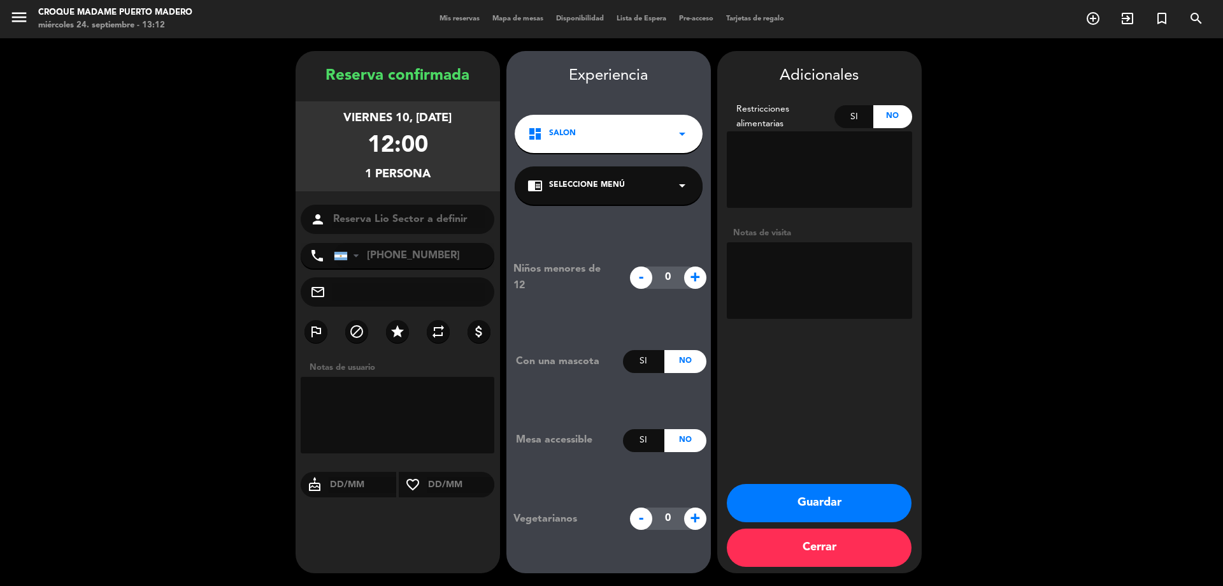
click at [842, 488] on button "Guardar" at bounding box center [819, 503] width 185 height 38
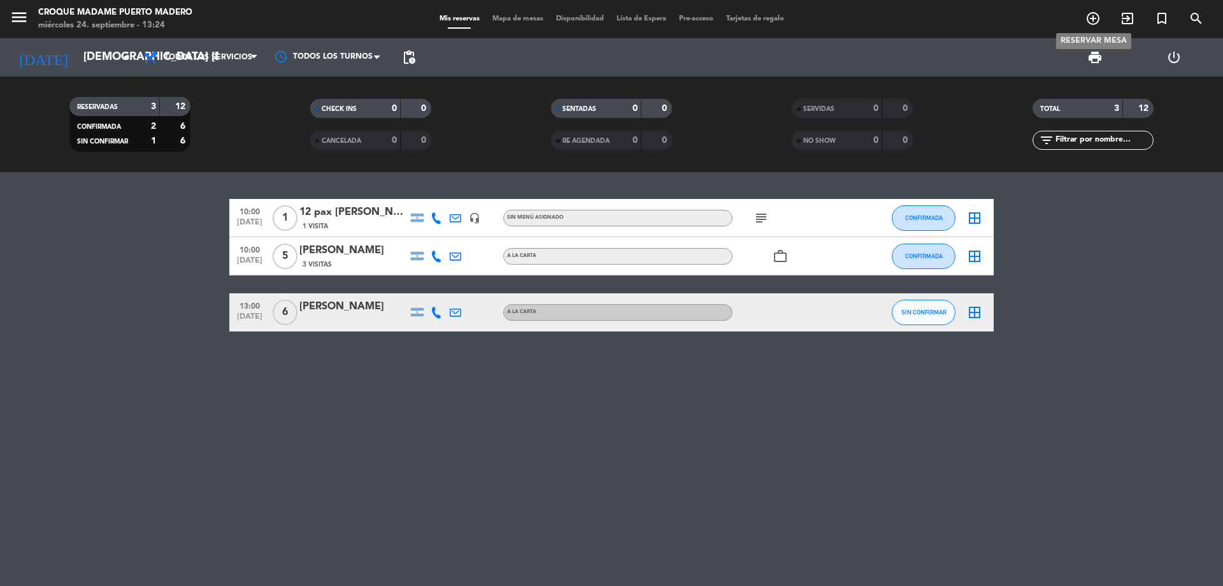
click at [1088, 17] on icon "add_circle_outline" at bounding box center [1093, 18] width 15 height 15
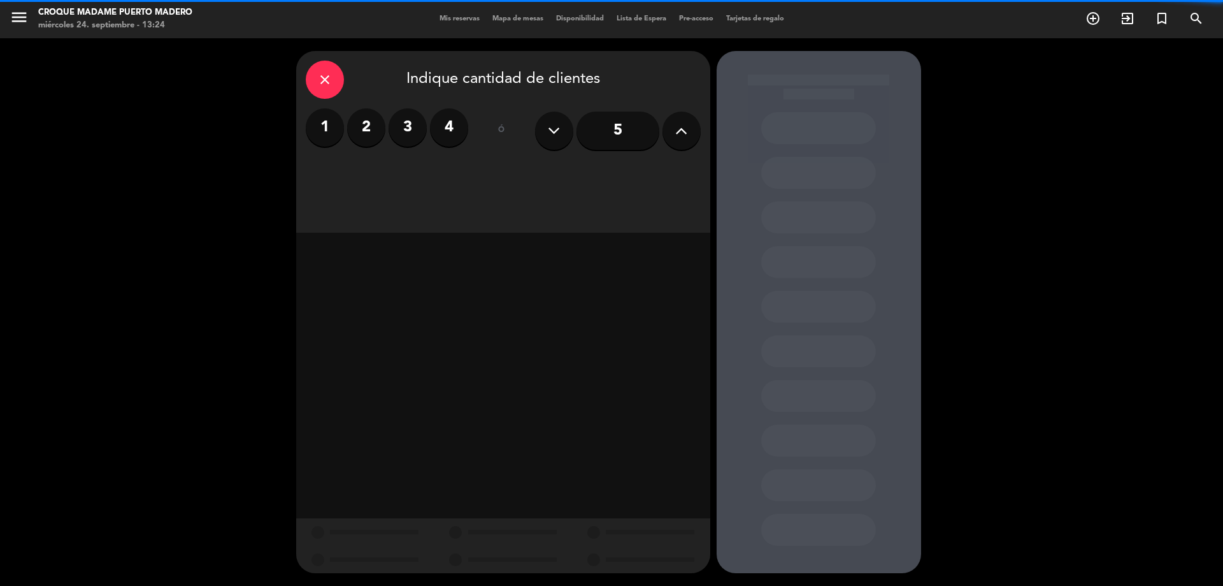
click at [623, 138] on input "5" at bounding box center [618, 131] width 83 height 38
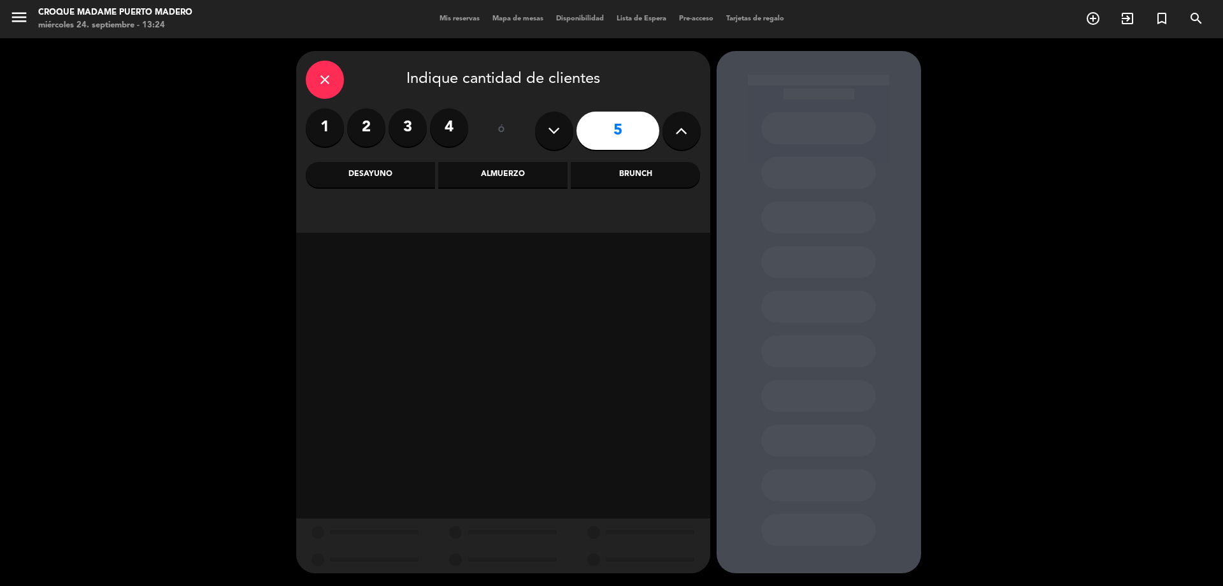
click at [514, 178] on div "Almuerzo" at bounding box center [502, 174] width 129 height 25
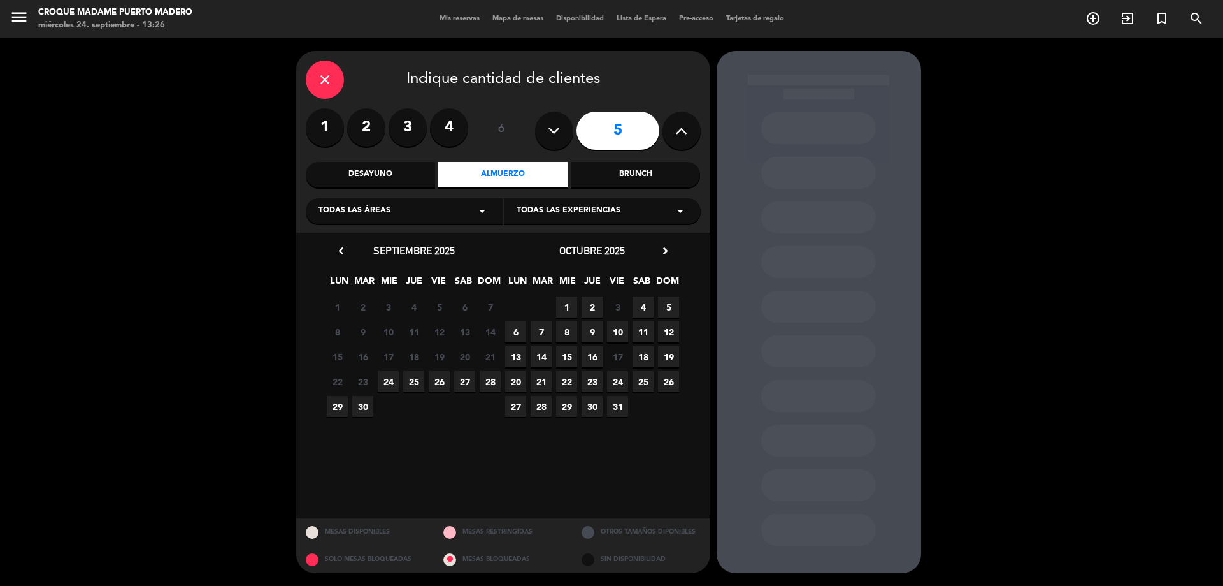
click at [324, 83] on icon "close" at bounding box center [324, 79] width 15 height 15
